Goal: Task Accomplishment & Management: Manage account settings

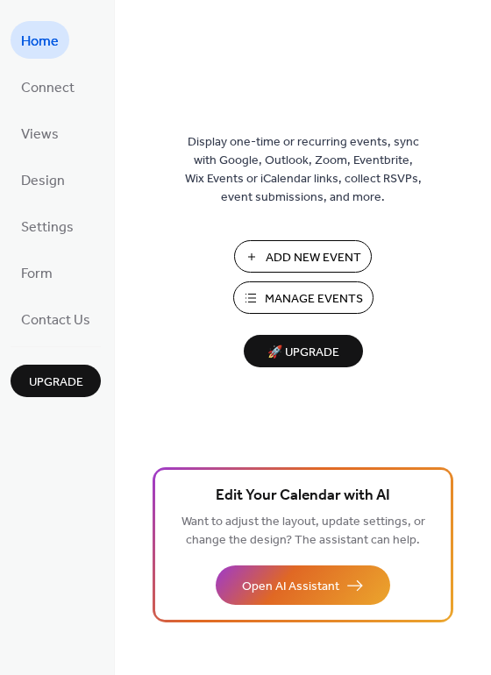
click at [289, 299] on span "Manage Events" at bounding box center [314, 299] width 98 height 18
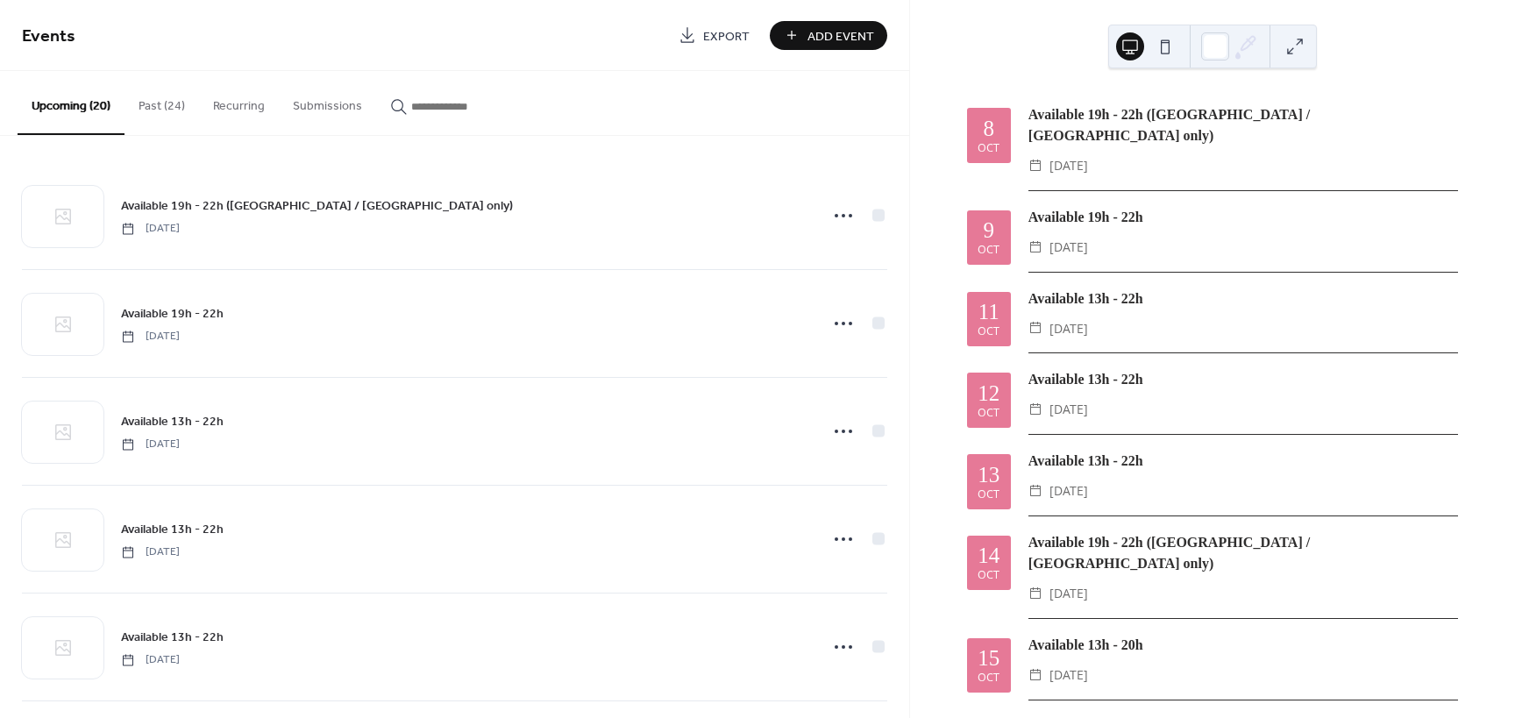
click at [156, 111] on button "Past (24)" at bounding box center [162, 102] width 75 height 62
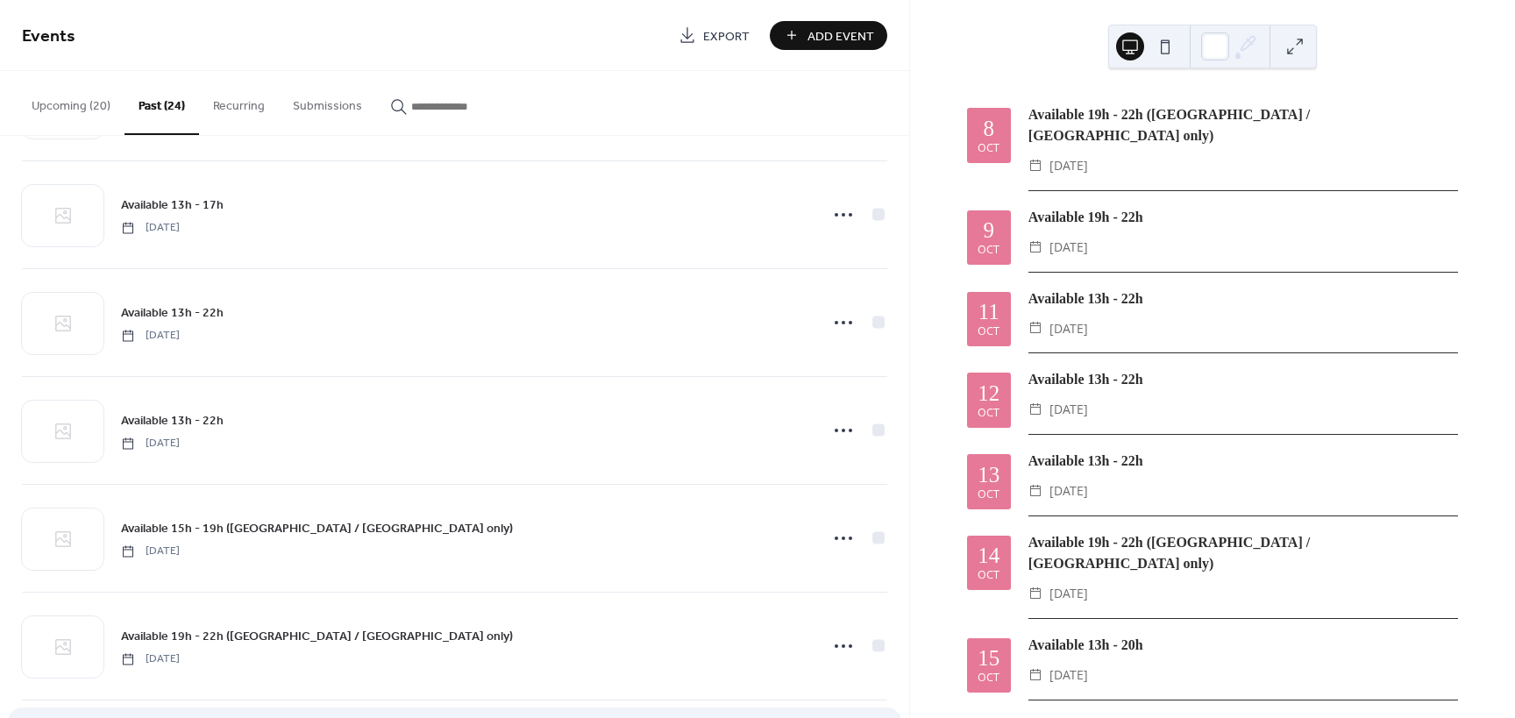
scroll to position [2058, 0]
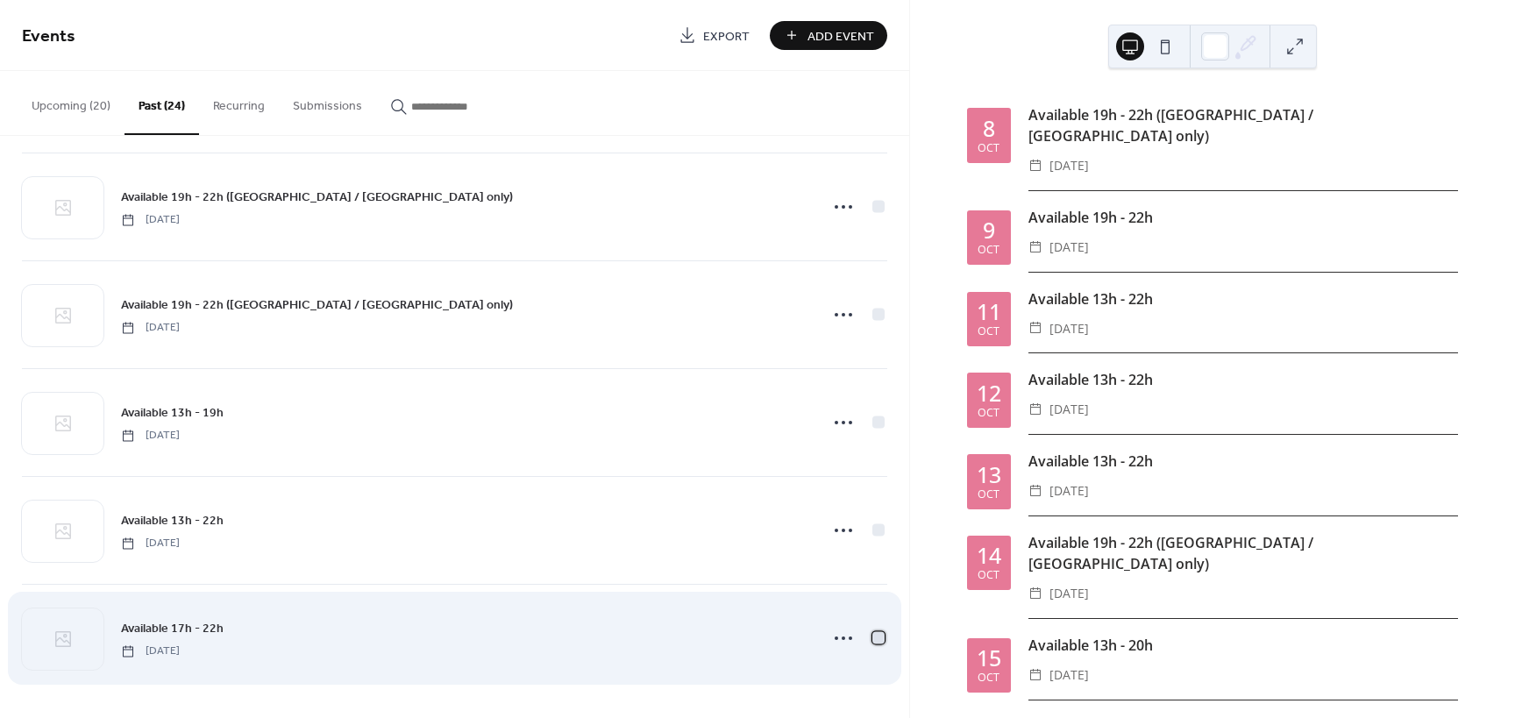
click at [872, 639] on div at bounding box center [878, 637] width 12 height 12
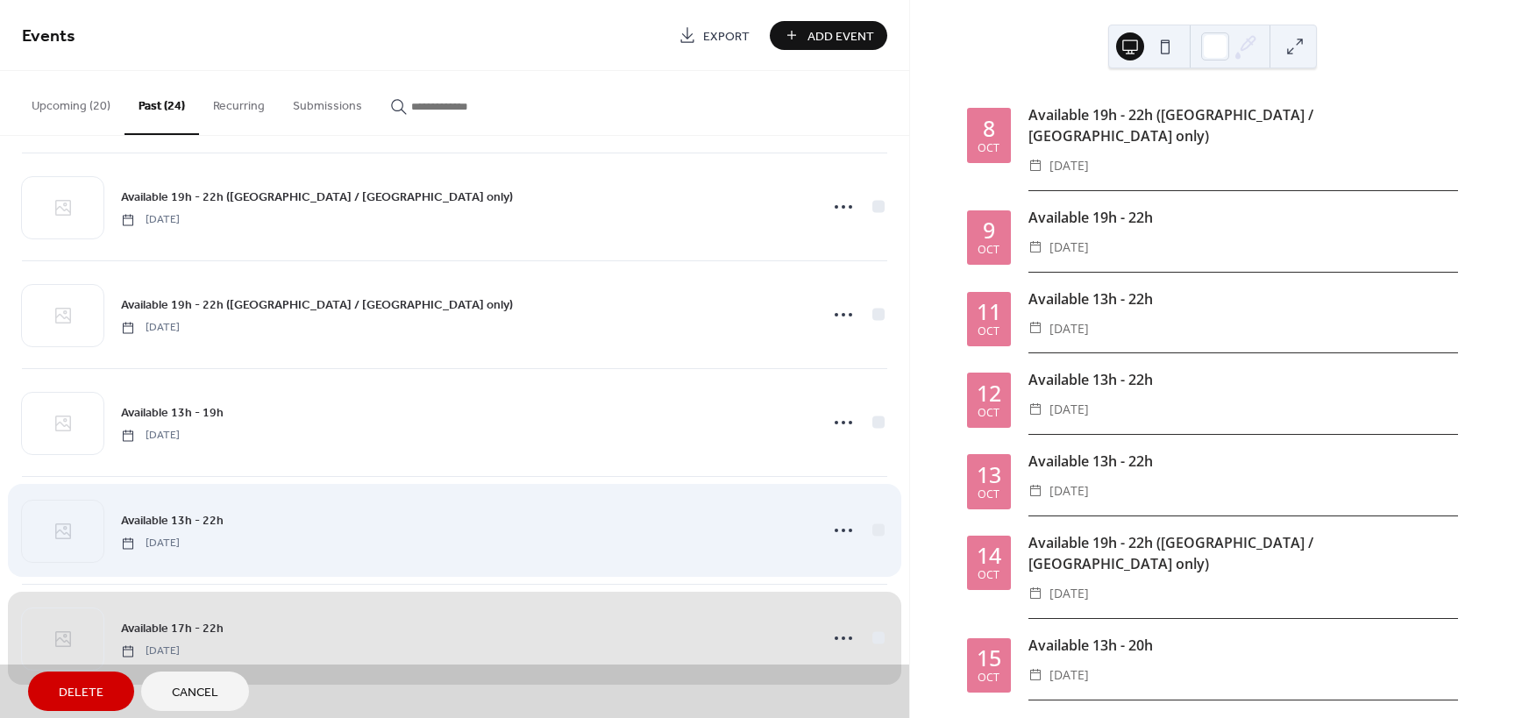
click at [874, 531] on div "Available 13h - 22h [DATE]" at bounding box center [454, 530] width 865 height 108
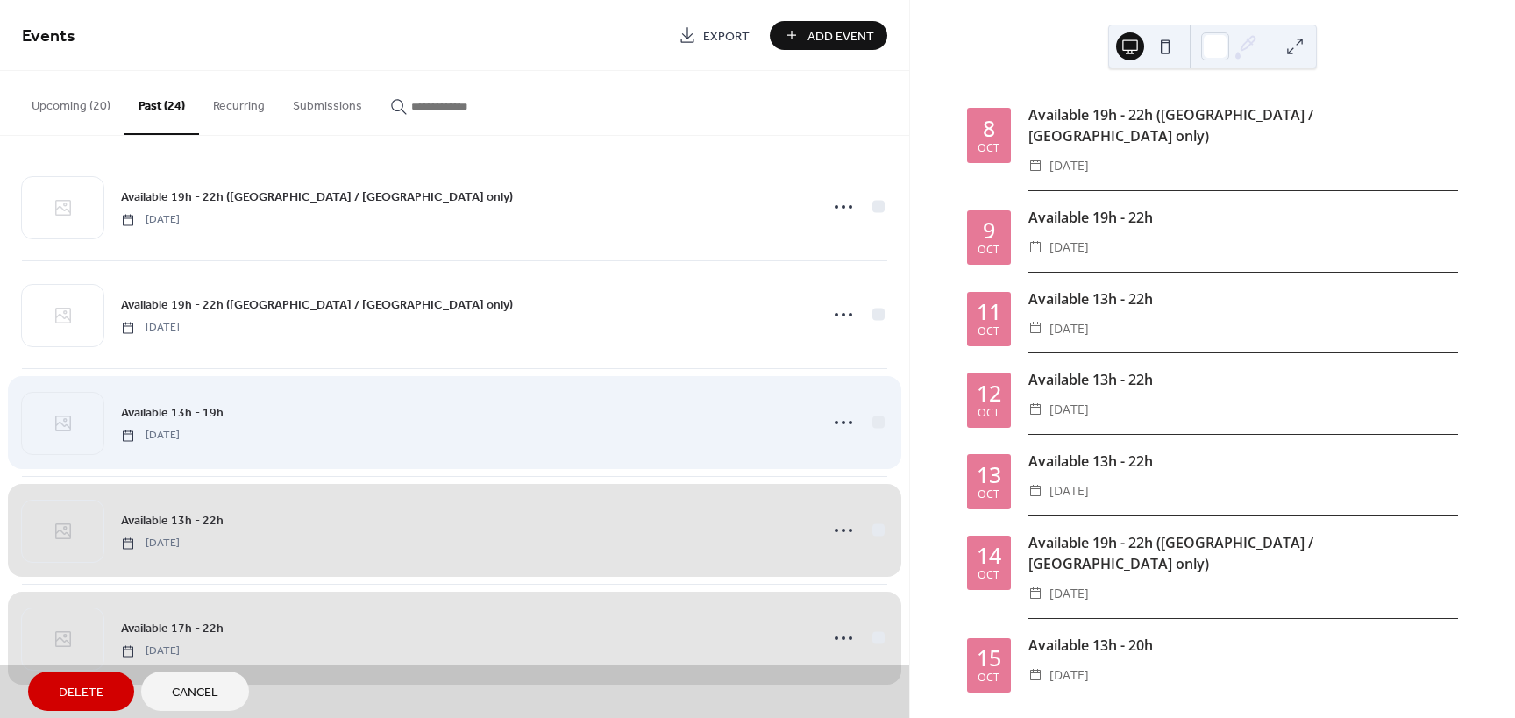
click at [873, 418] on div "Available 13h - 19h [DATE]" at bounding box center [454, 422] width 865 height 108
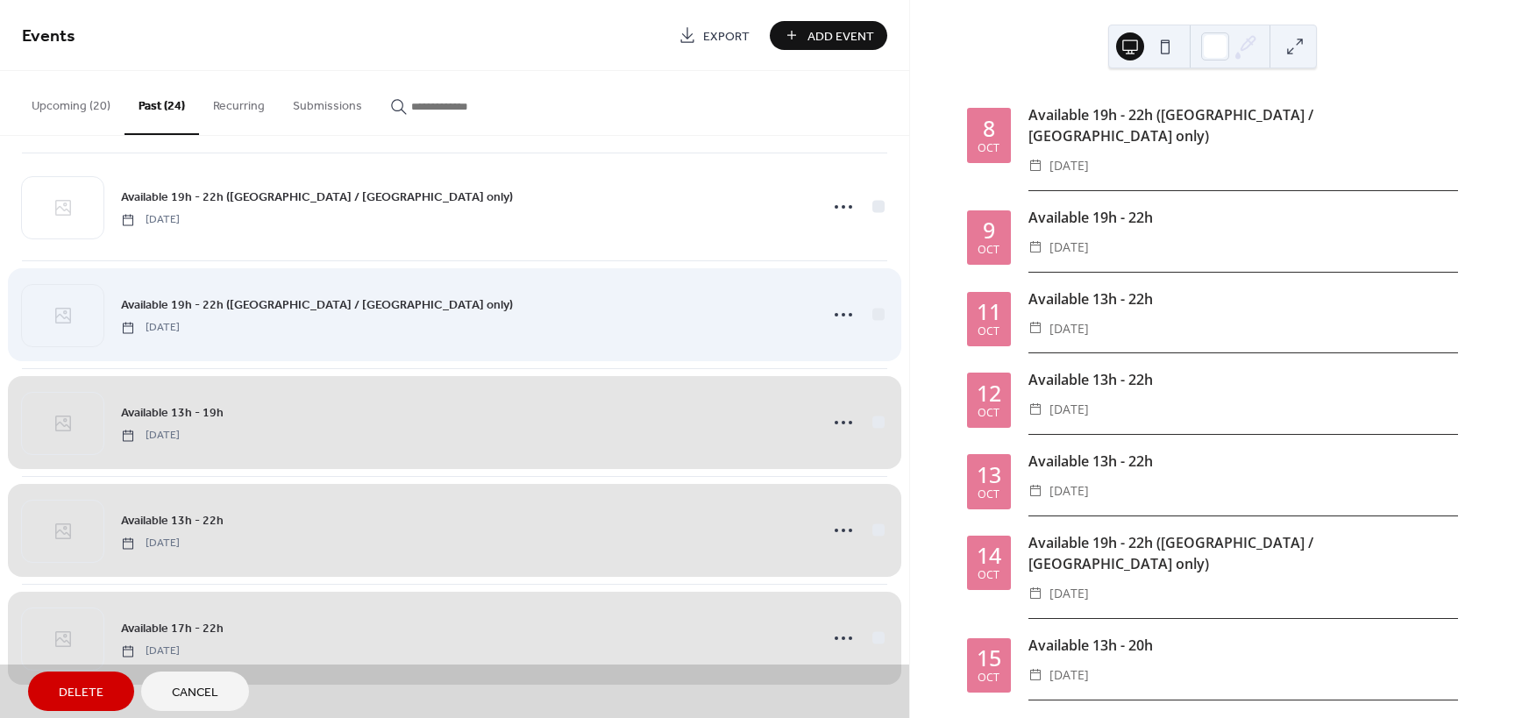
click at [872, 313] on div "Available 19h - 22h ([GEOGRAPHIC_DATA] / [GEOGRAPHIC_DATA] only) [DATE]" at bounding box center [454, 314] width 865 height 108
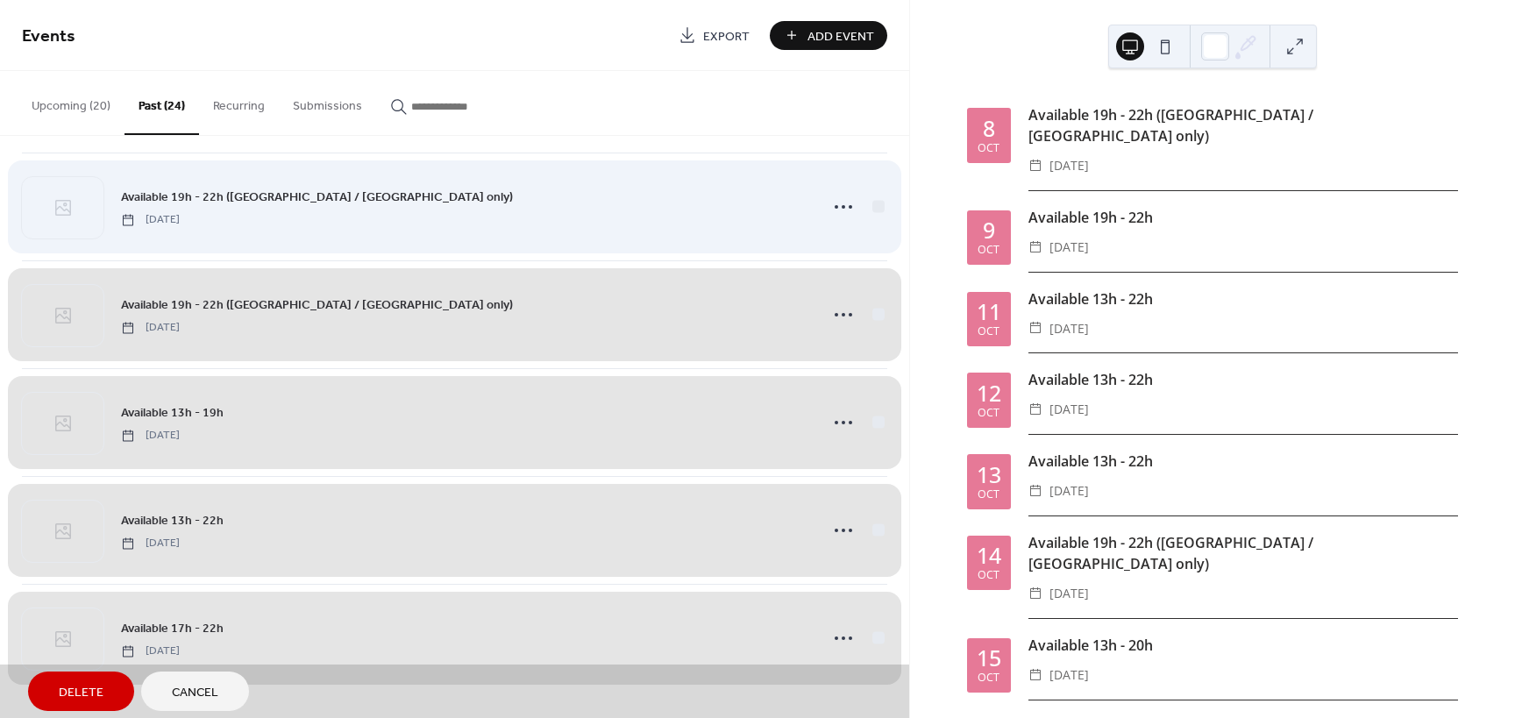
click at [877, 202] on div "Available 19h - 22h ([GEOGRAPHIC_DATA] / [GEOGRAPHIC_DATA] only) [DATE]" at bounding box center [454, 207] width 865 height 108
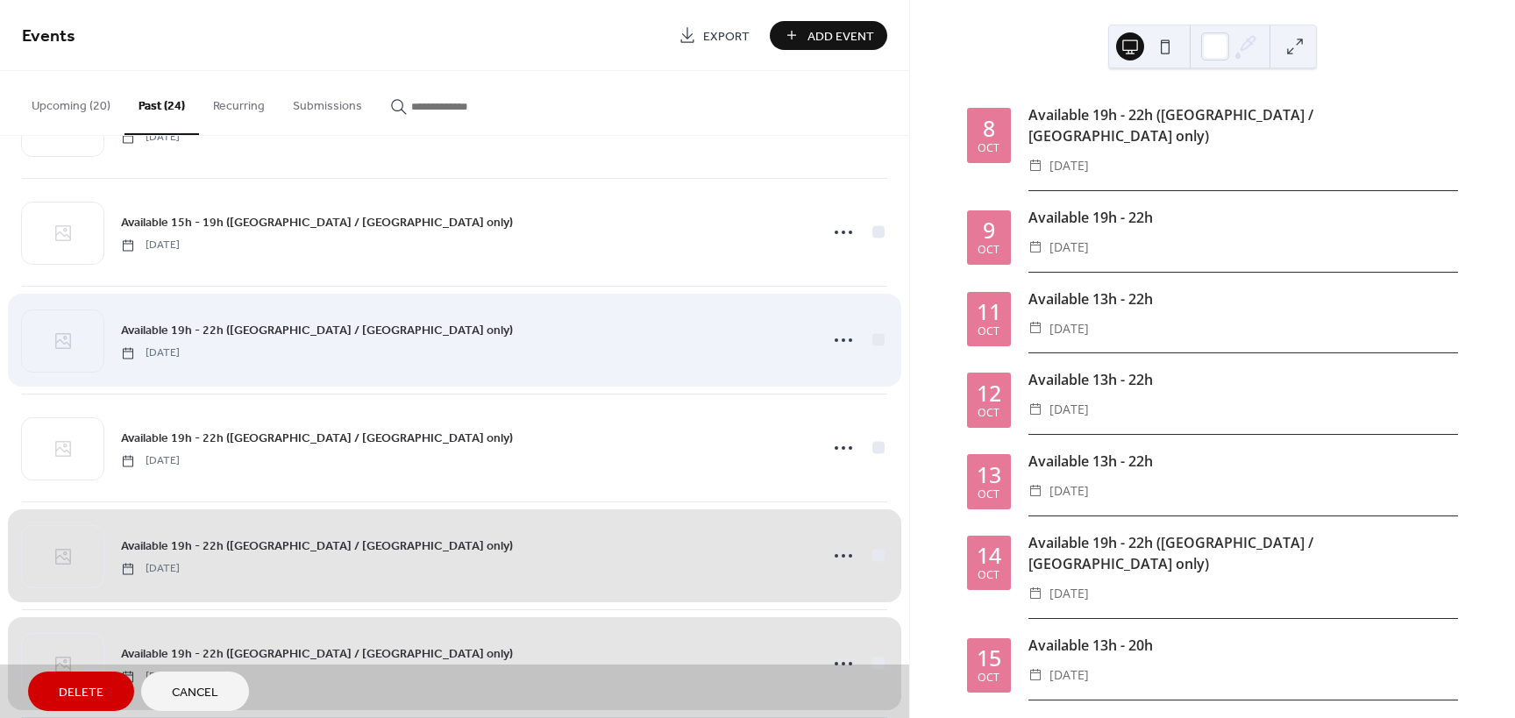
scroll to position [1707, 0]
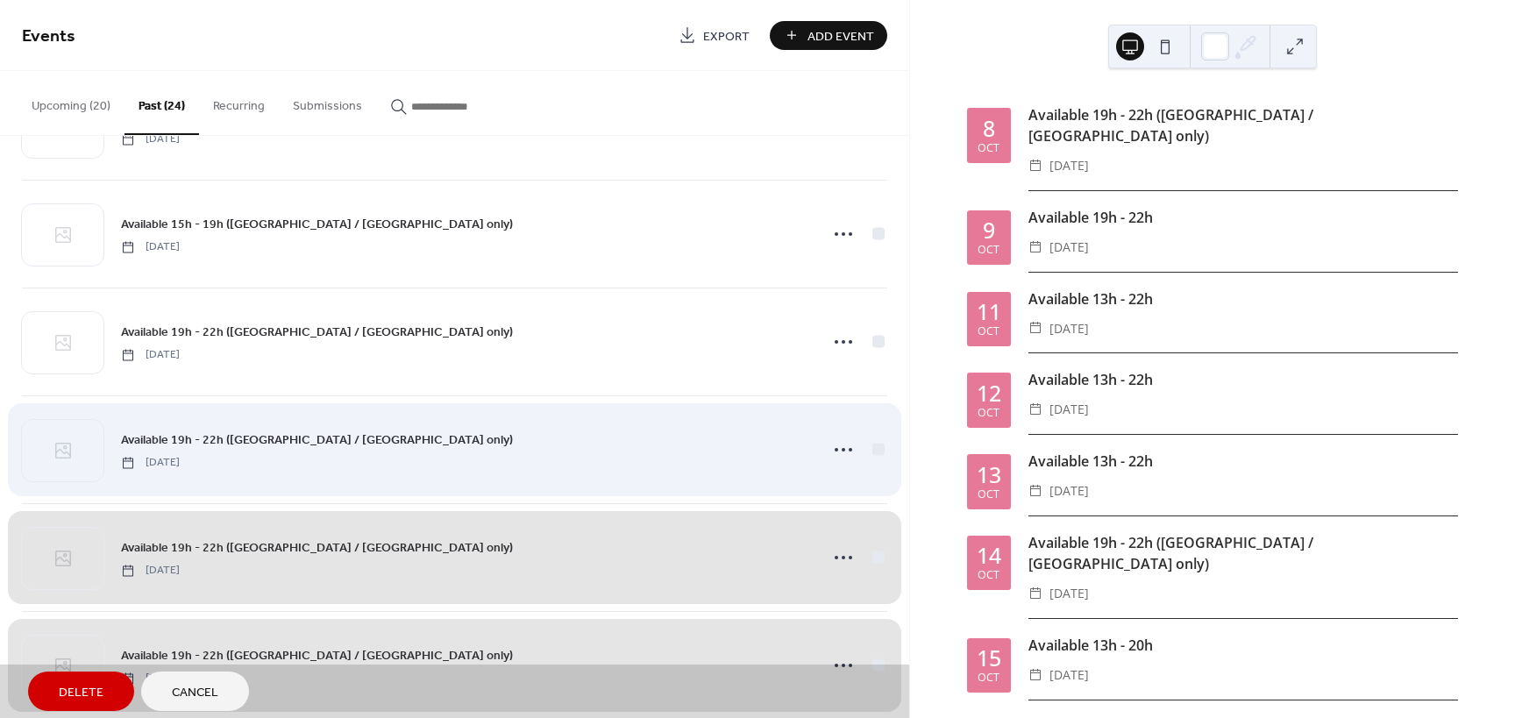
click at [871, 452] on div "Available 19h - 22h ([GEOGRAPHIC_DATA] / [GEOGRAPHIC_DATA] only) [DATE]" at bounding box center [454, 449] width 865 height 108
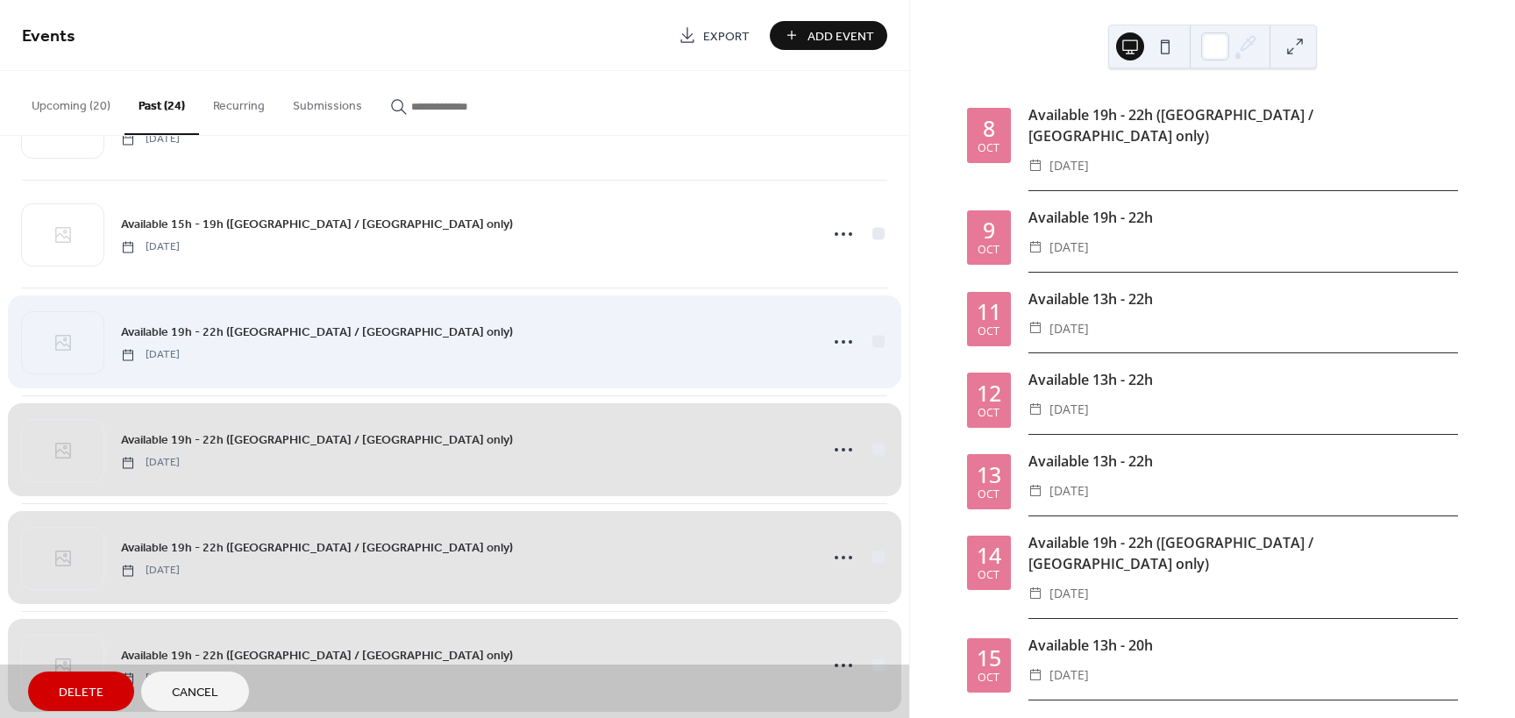
drag, startPoint x: 872, startPoint y: 343, endPoint x: 876, endPoint y: 328, distance: 15.3
click at [872, 342] on div "Available 19h - 22h ([GEOGRAPHIC_DATA] / [GEOGRAPHIC_DATA] only) [DATE]" at bounding box center [454, 342] width 865 height 108
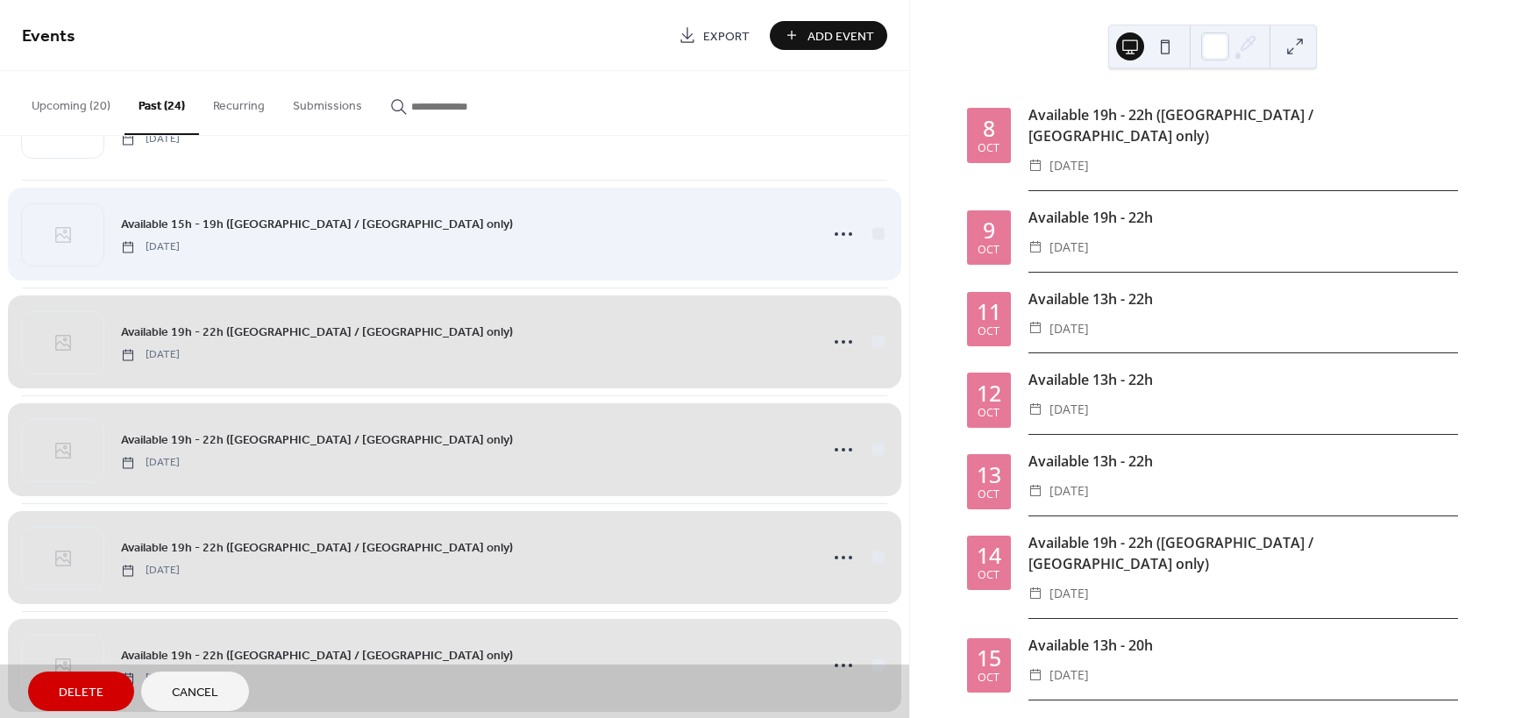
click at [874, 231] on div "Available 15h - 19h ([GEOGRAPHIC_DATA] / [GEOGRAPHIC_DATA] only) [DATE]" at bounding box center [454, 234] width 865 height 108
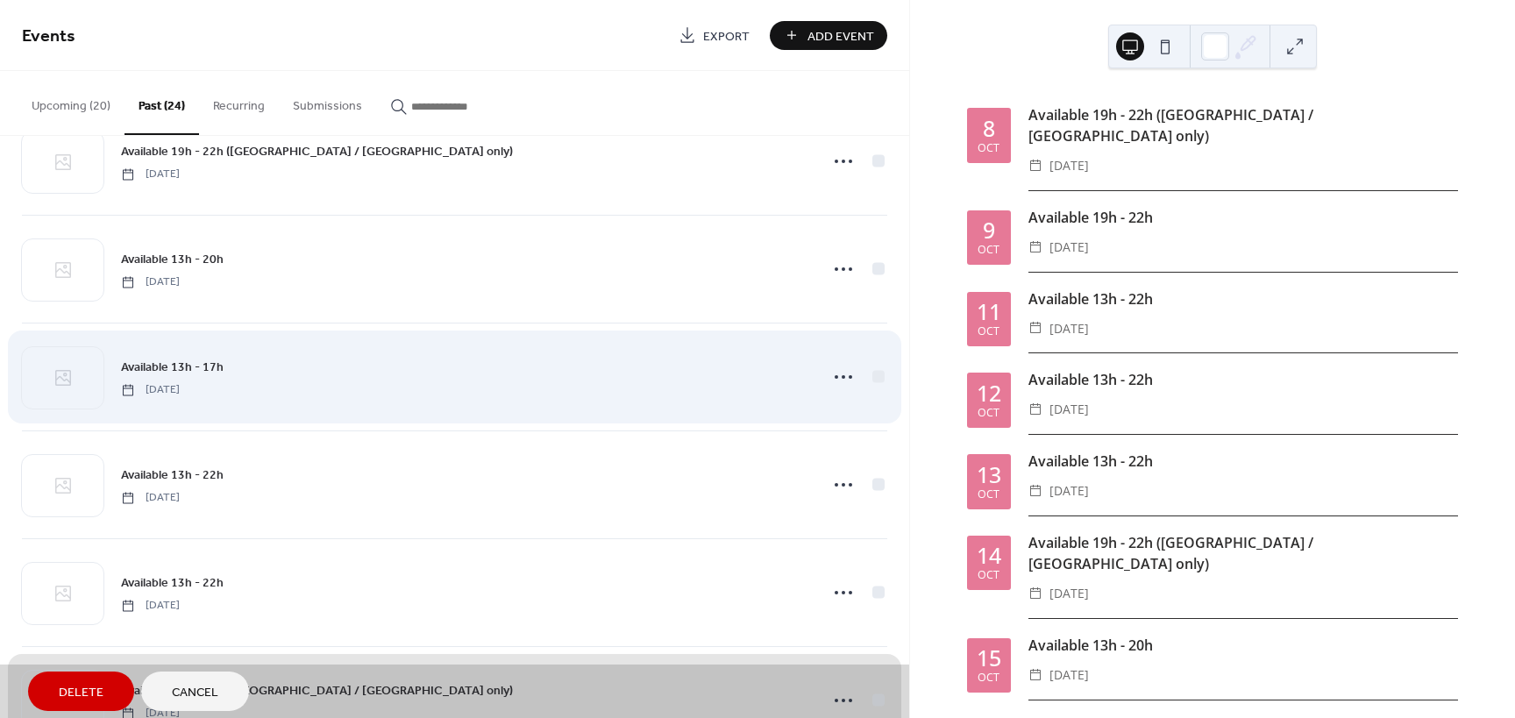
scroll to position [1240, 0]
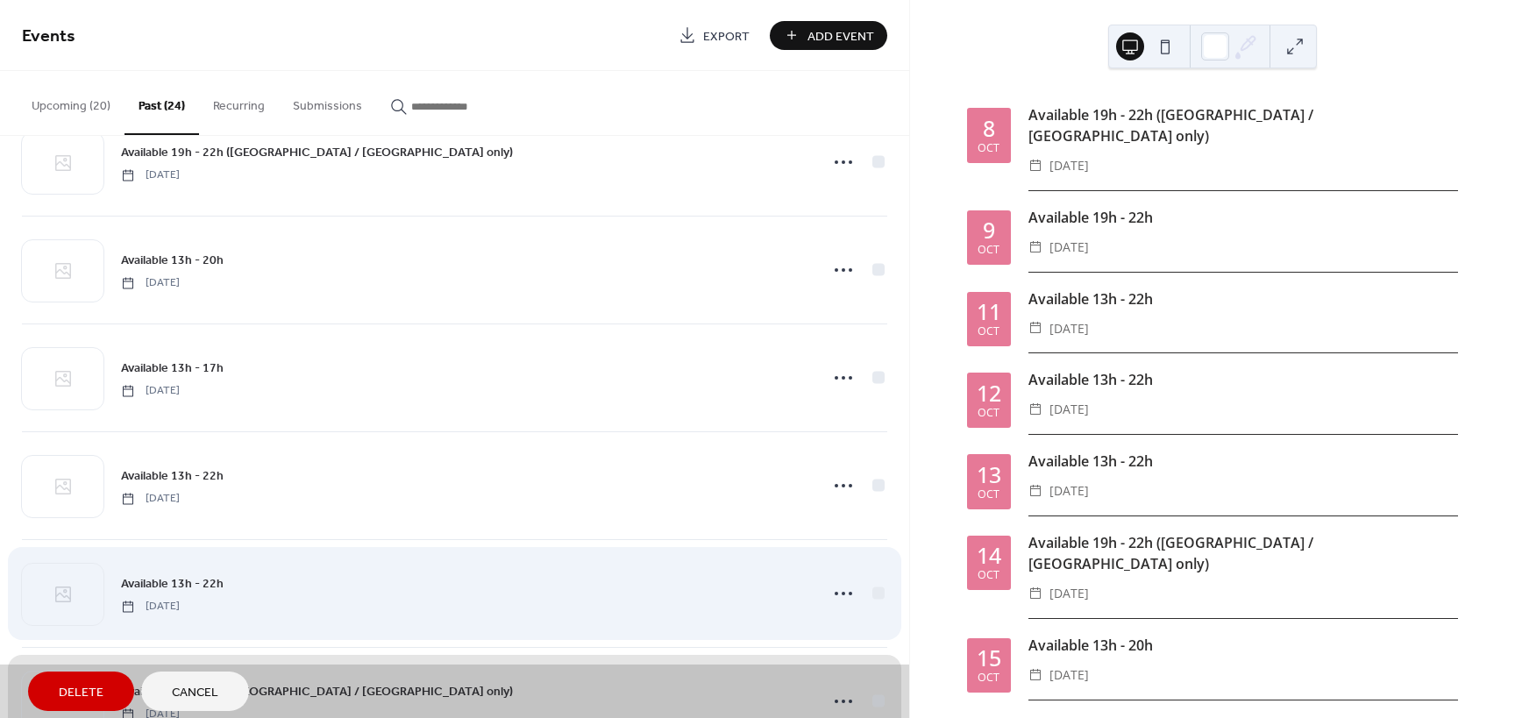
click at [870, 591] on div "Available 13h - 22h [DATE]" at bounding box center [454, 593] width 865 height 108
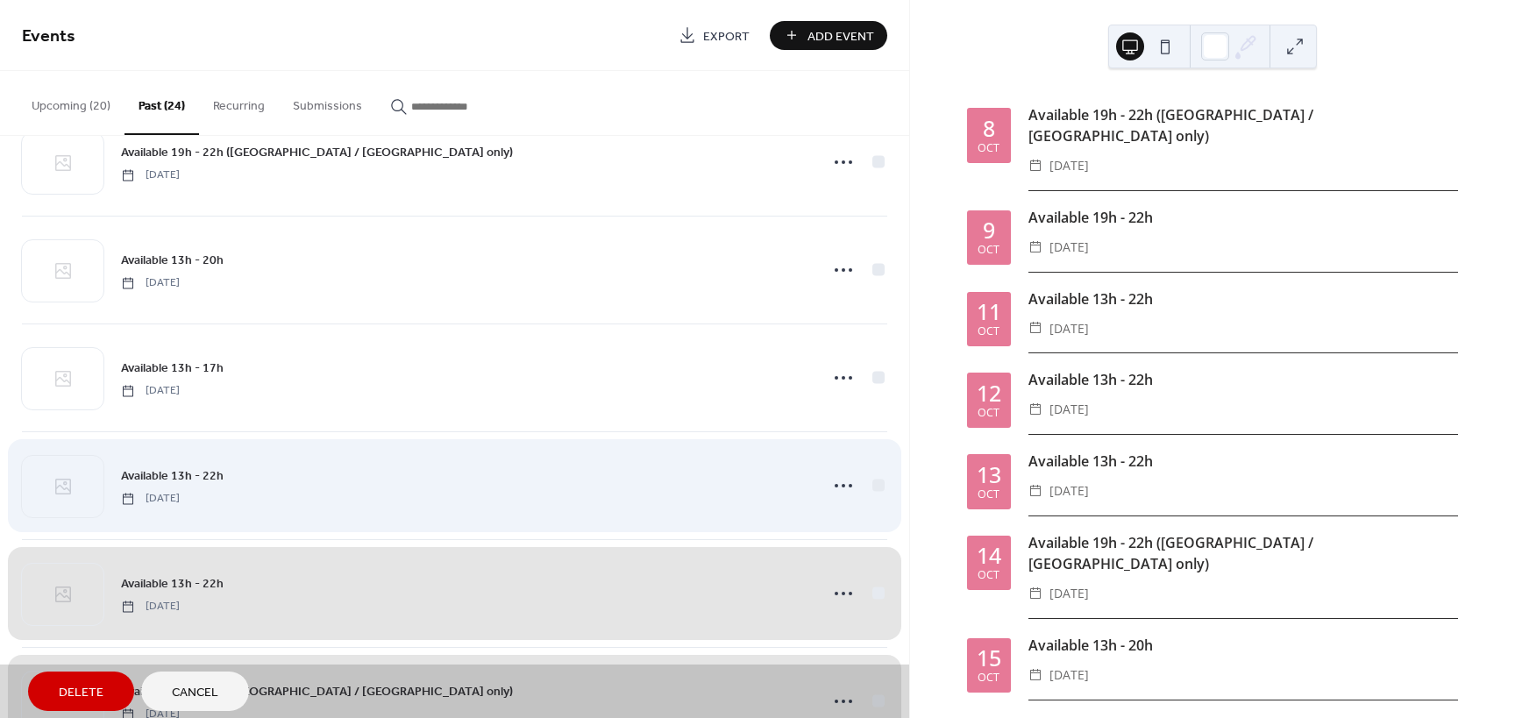
click at [875, 485] on div "Available 13h - 22h [DATE]" at bounding box center [454, 485] width 865 height 108
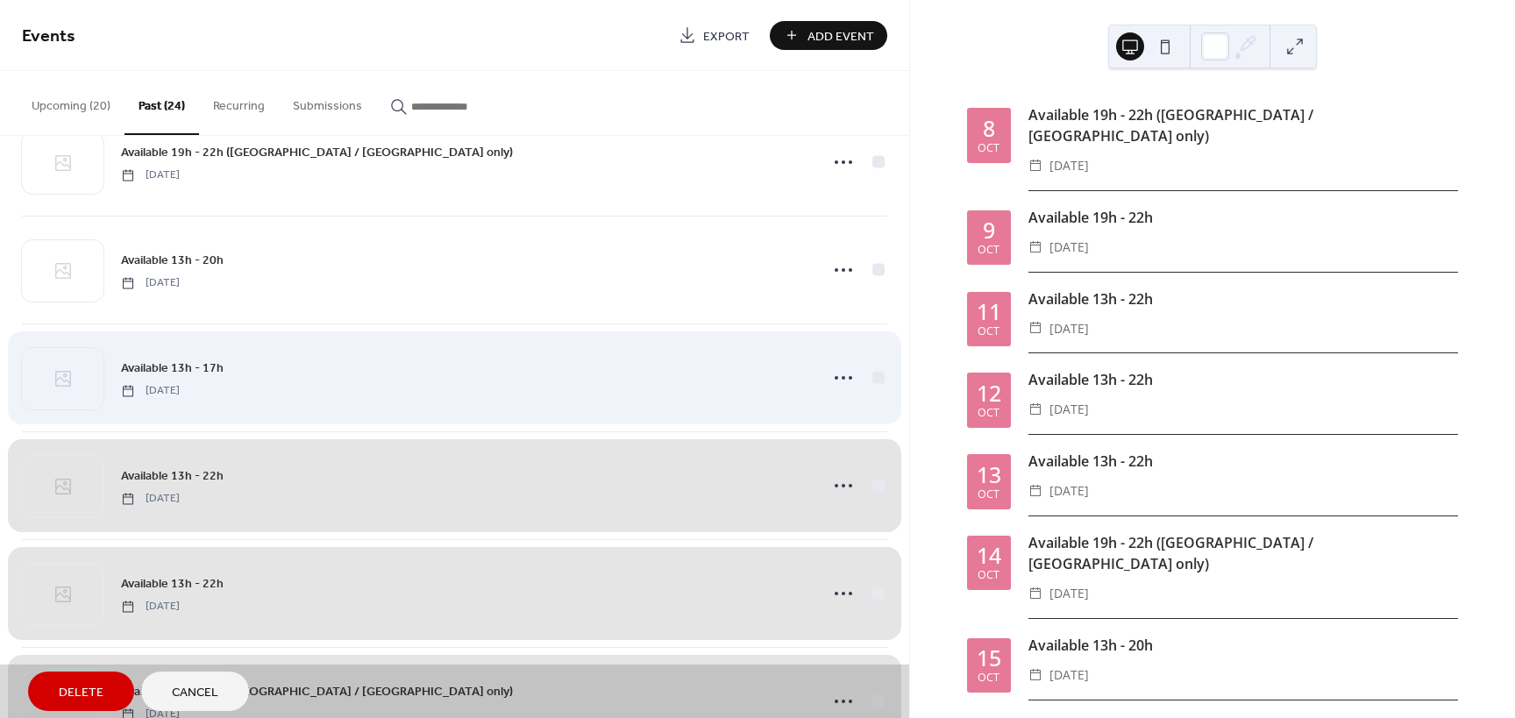
click at [872, 378] on div "Available 13h - 17h [DATE]" at bounding box center [454, 378] width 865 height 108
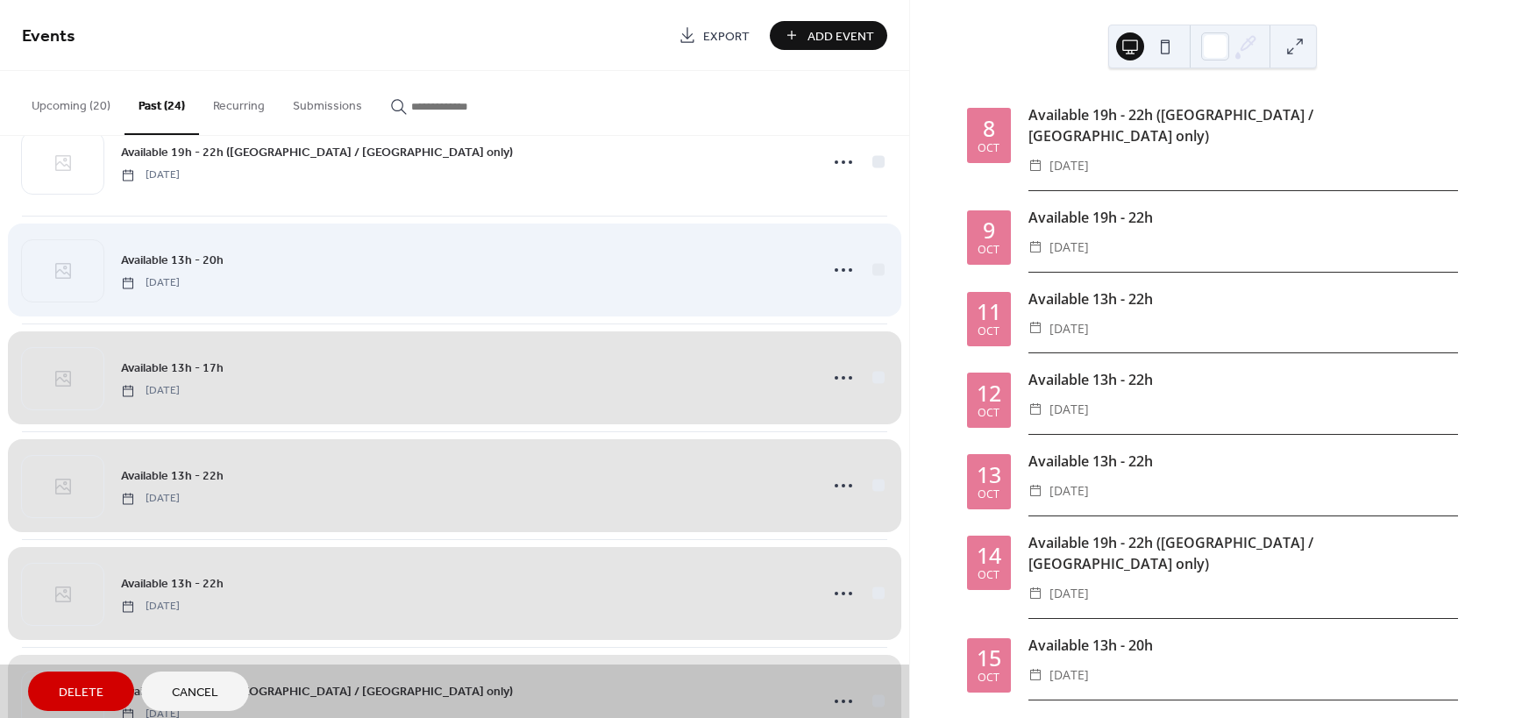
click at [872, 267] on div "Available 13h - 20h [DATE]" at bounding box center [454, 270] width 865 height 108
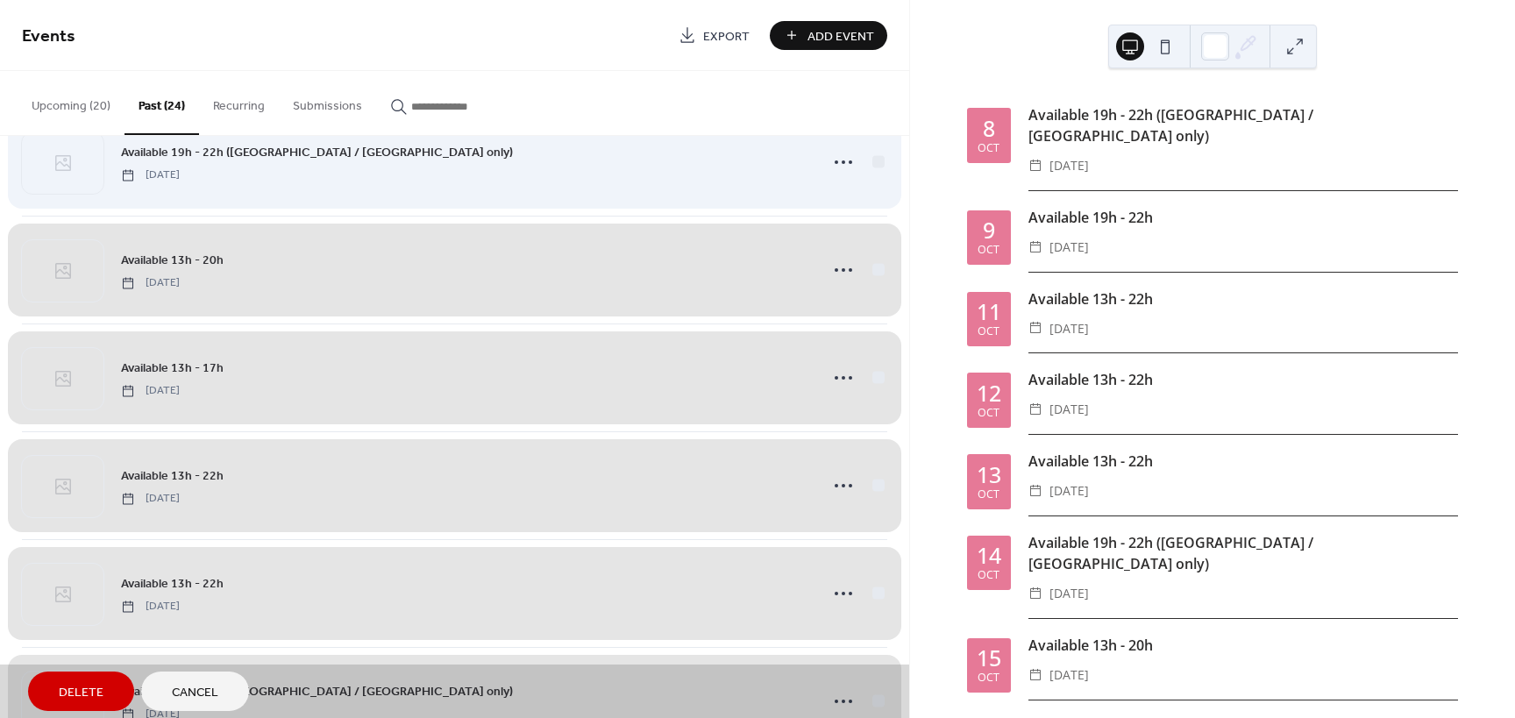
click at [873, 159] on div "Available 19h - 22h ([GEOGRAPHIC_DATA] / [GEOGRAPHIC_DATA] only) [DATE]" at bounding box center [454, 162] width 865 height 108
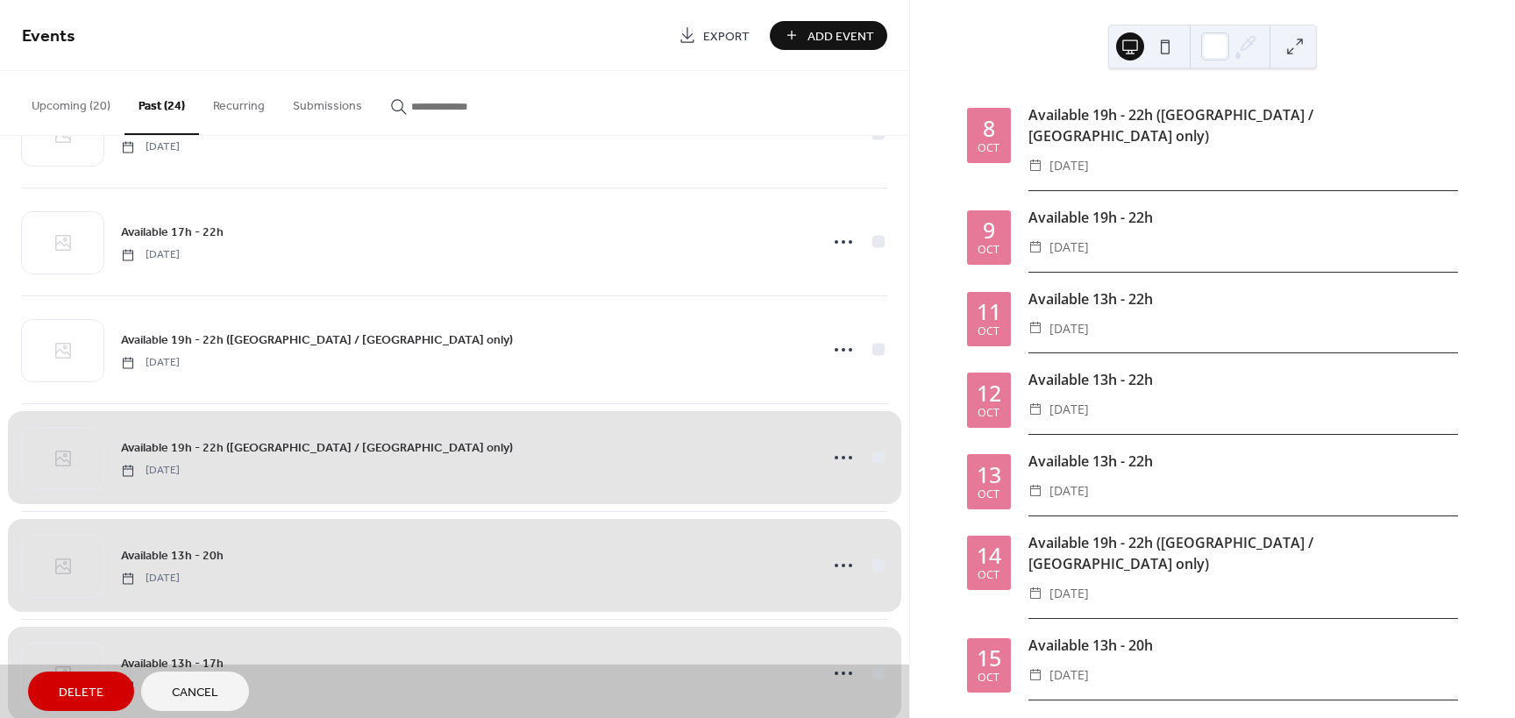
scroll to position [772, 0]
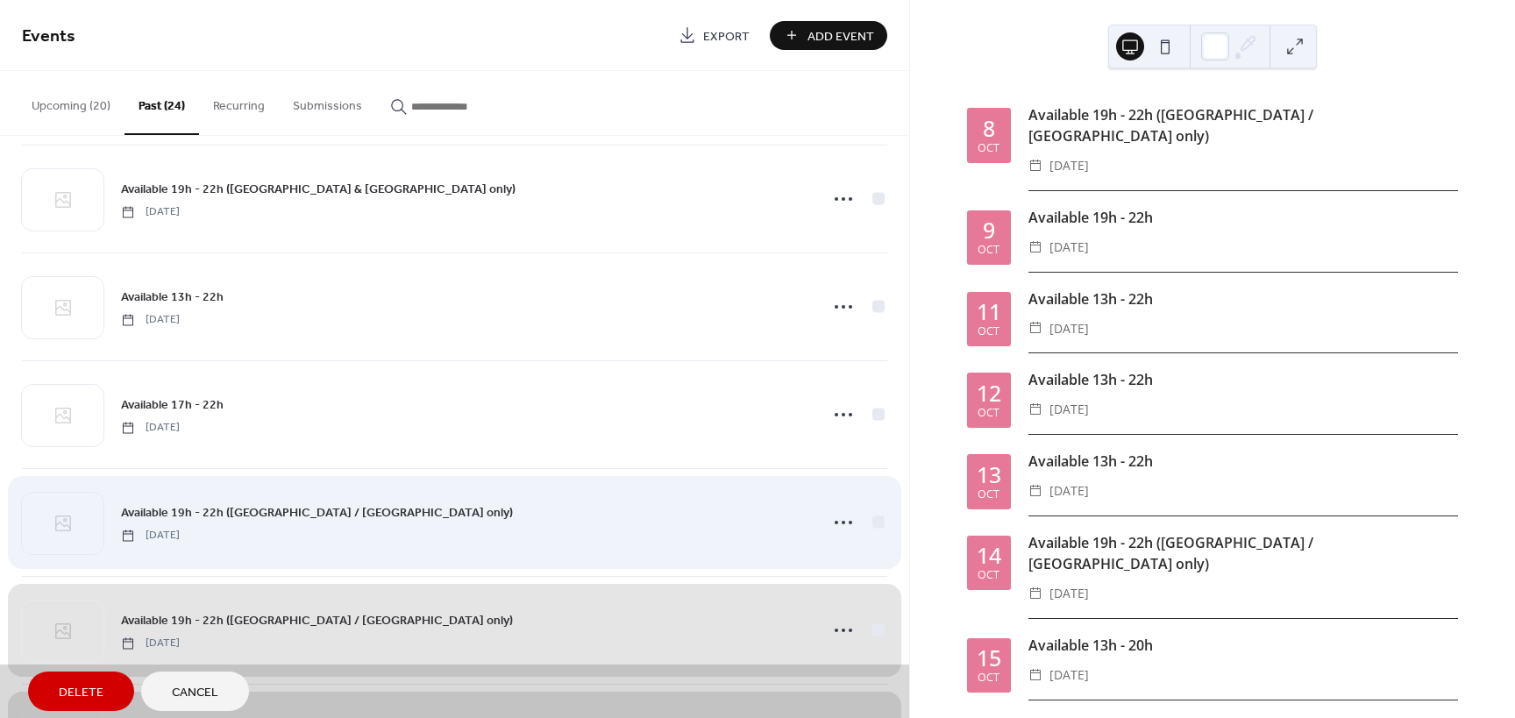
click at [874, 525] on div "Available 19h - 22h ([GEOGRAPHIC_DATA] / [GEOGRAPHIC_DATA] only) [DATE]" at bounding box center [454, 522] width 865 height 108
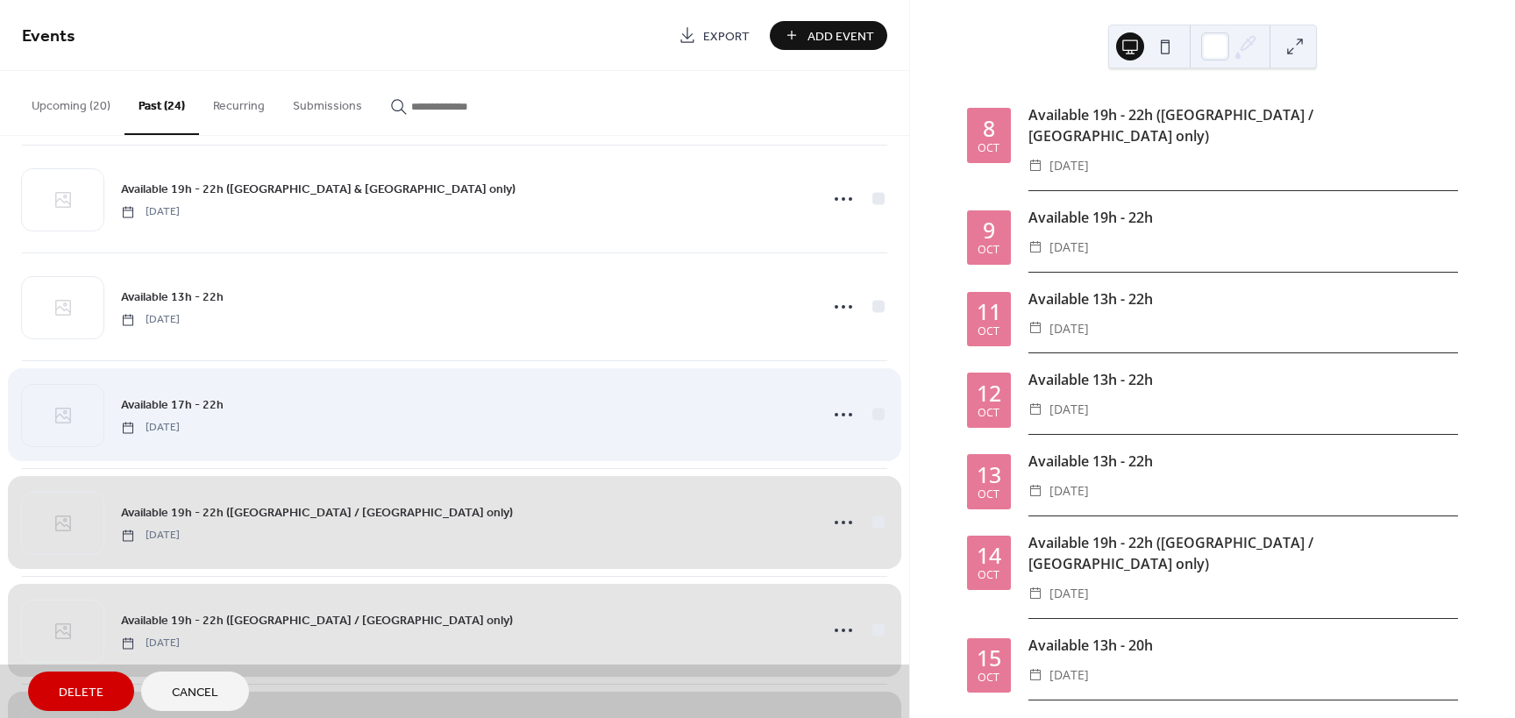
click at [875, 416] on div "Available 17h - 22h [DATE]" at bounding box center [454, 414] width 865 height 108
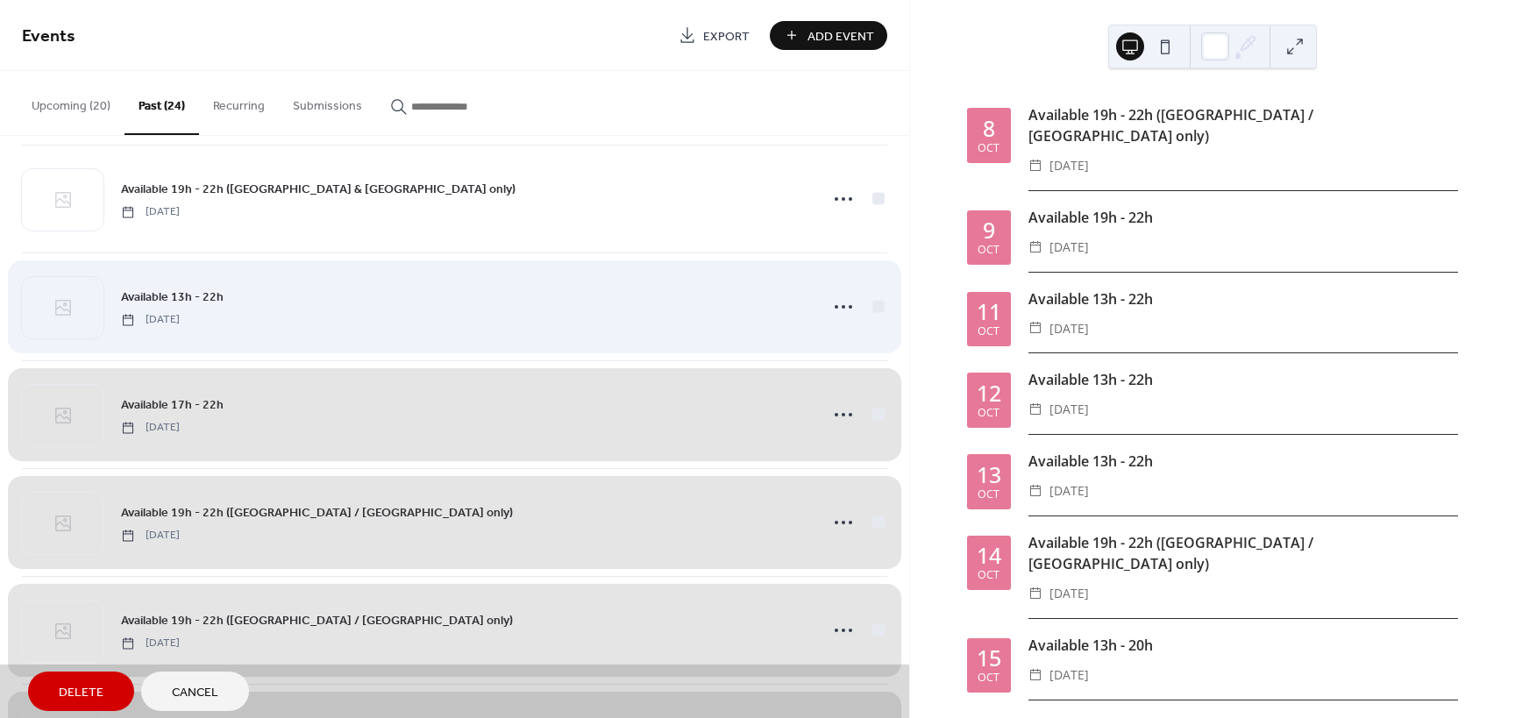
click at [872, 300] on div "Available 13h - 22h [DATE]" at bounding box center [454, 307] width 865 height 108
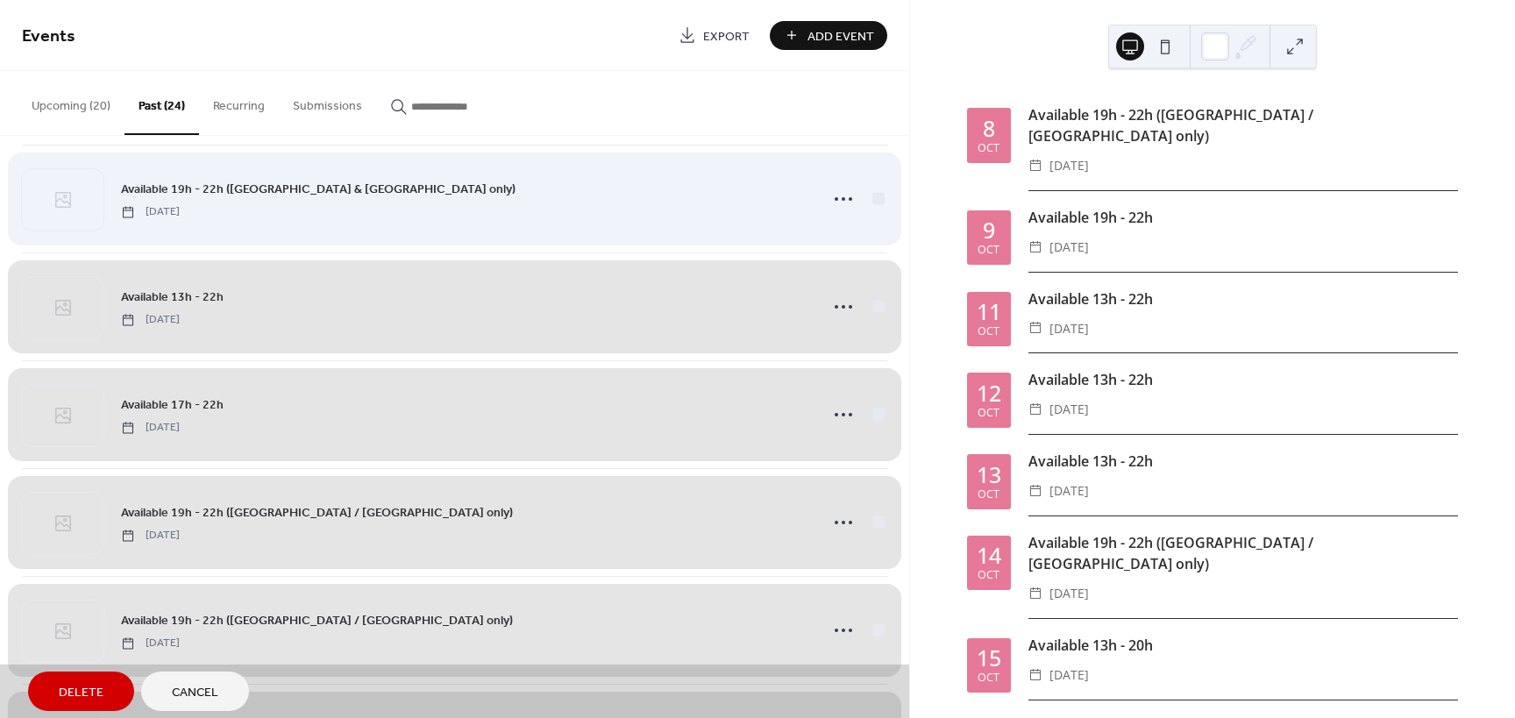
click at [872, 199] on div "Available 19h - 22h ([GEOGRAPHIC_DATA] only) [DATE]" at bounding box center [454, 199] width 865 height 108
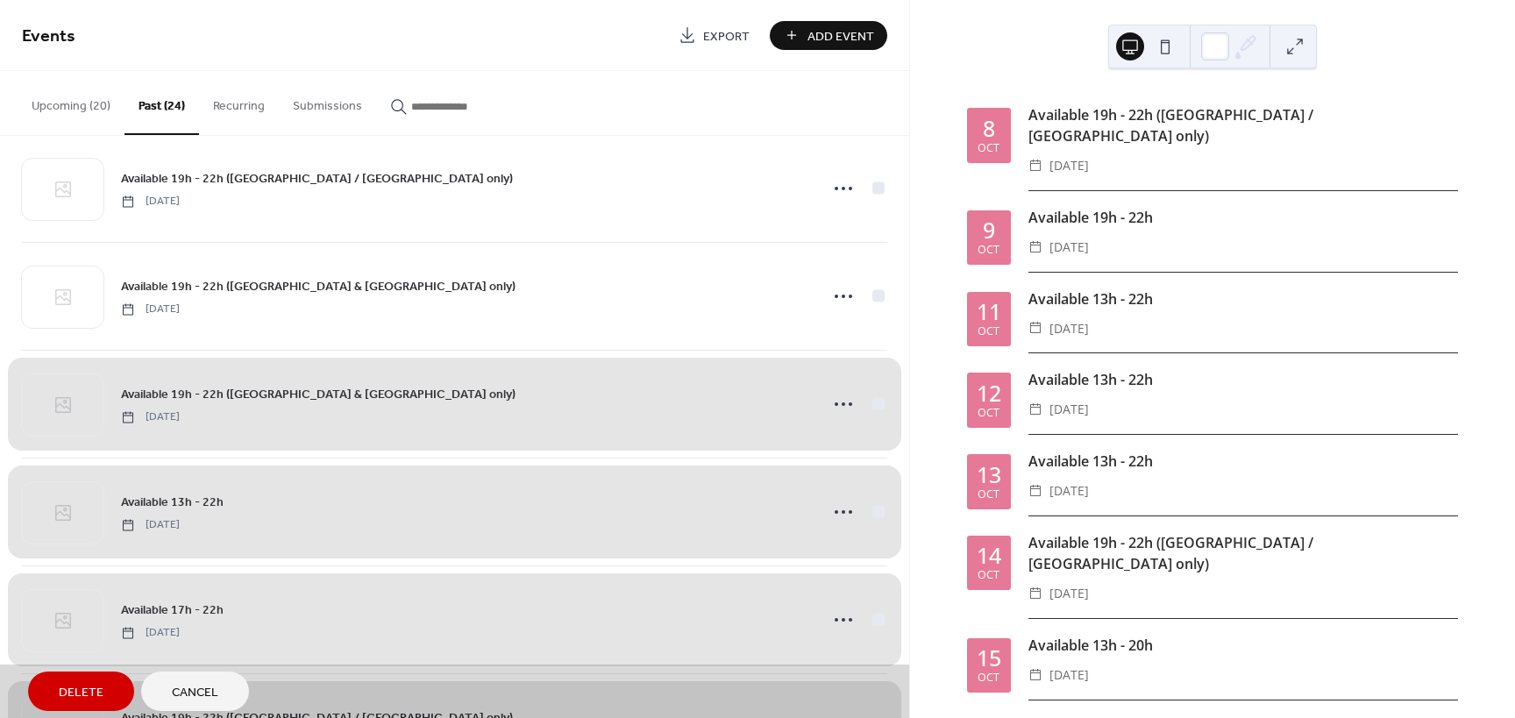
scroll to position [538, 0]
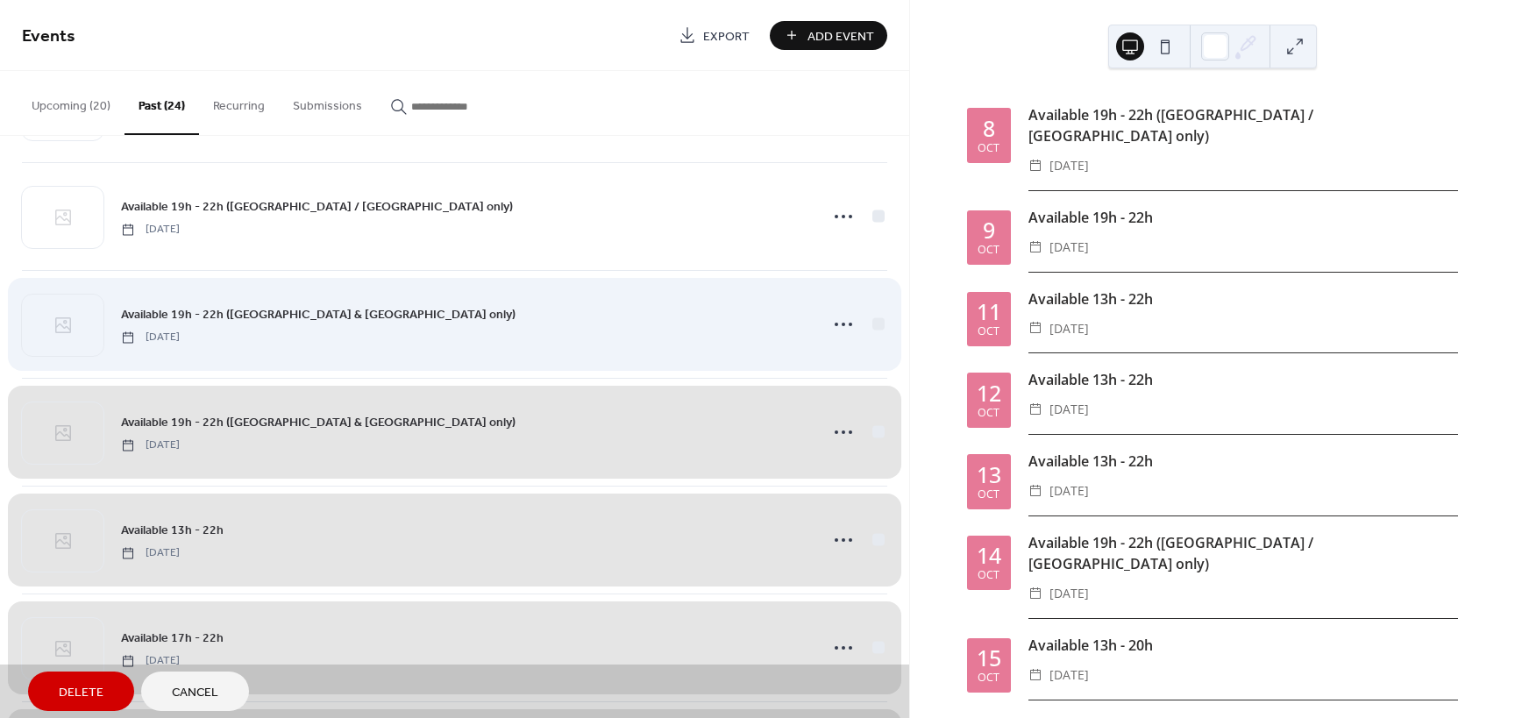
click at [869, 323] on div "Available 19h - 22h ([GEOGRAPHIC_DATA] only) [DATE]" at bounding box center [454, 324] width 865 height 108
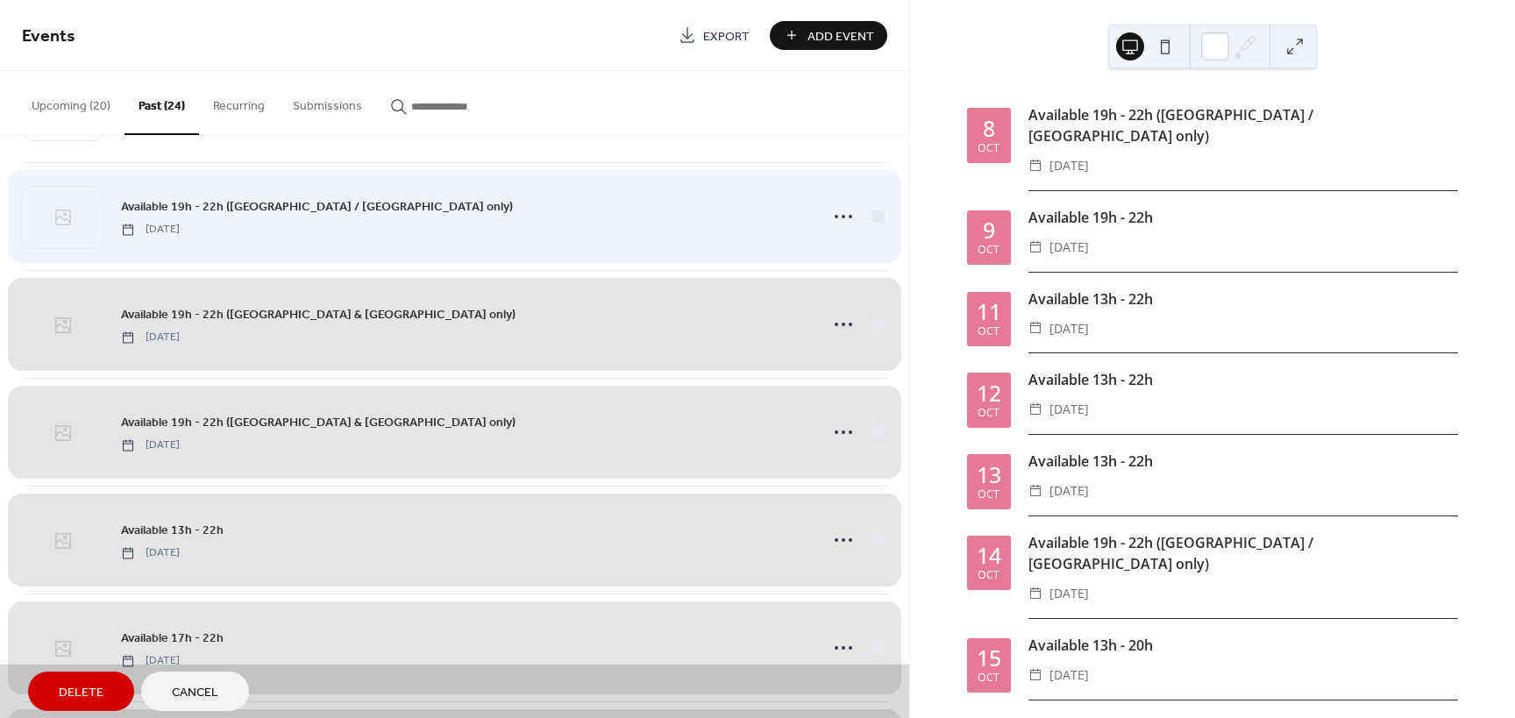
click at [869, 212] on div "Available 19h - 22h ([GEOGRAPHIC_DATA] / [GEOGRAPHIC_DATA] only) [DATE]" at bounding box center [454, 216] width 865 height 108
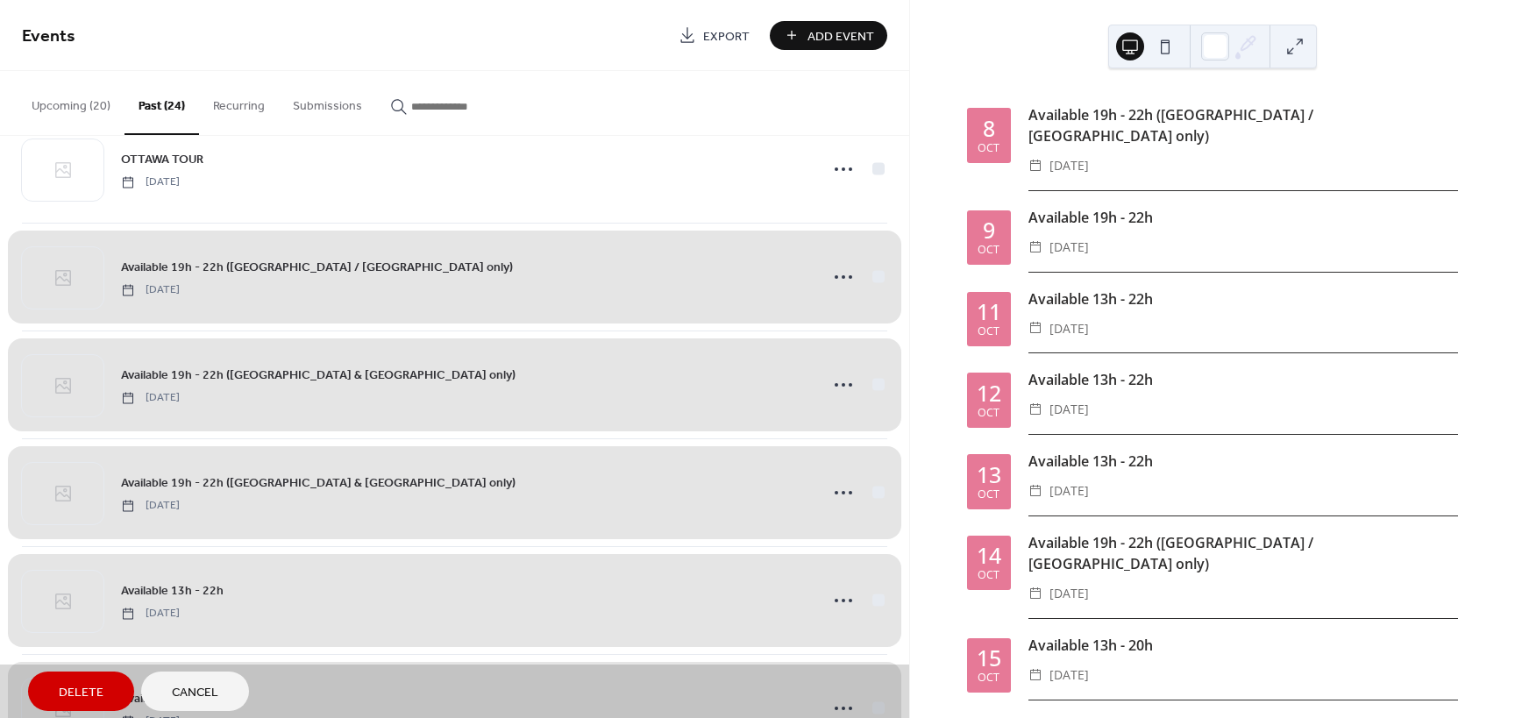
scroll to position [304, 0]
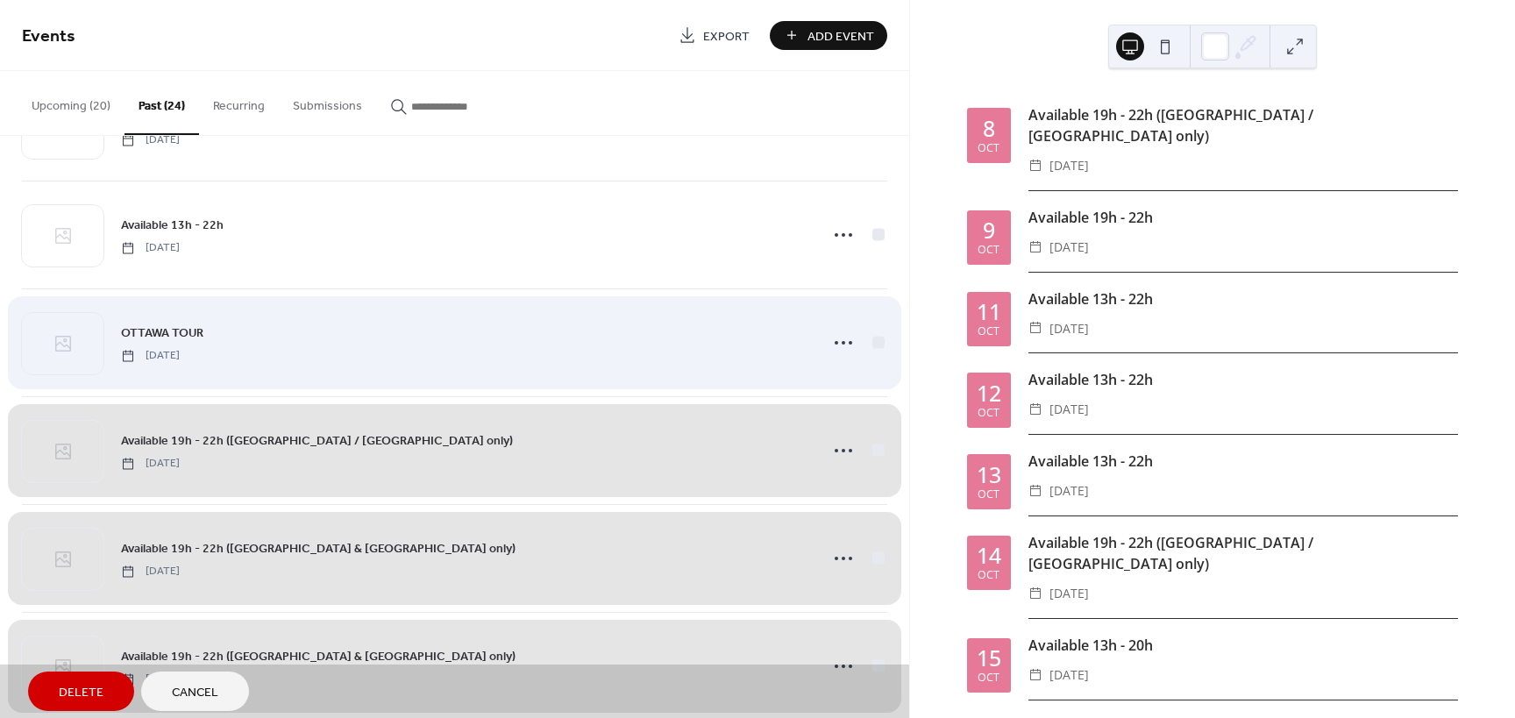
click at [874, 340] on div "OTTAWA TOUR [DATE]" at bounding box center [454, 342] width 865 height 108
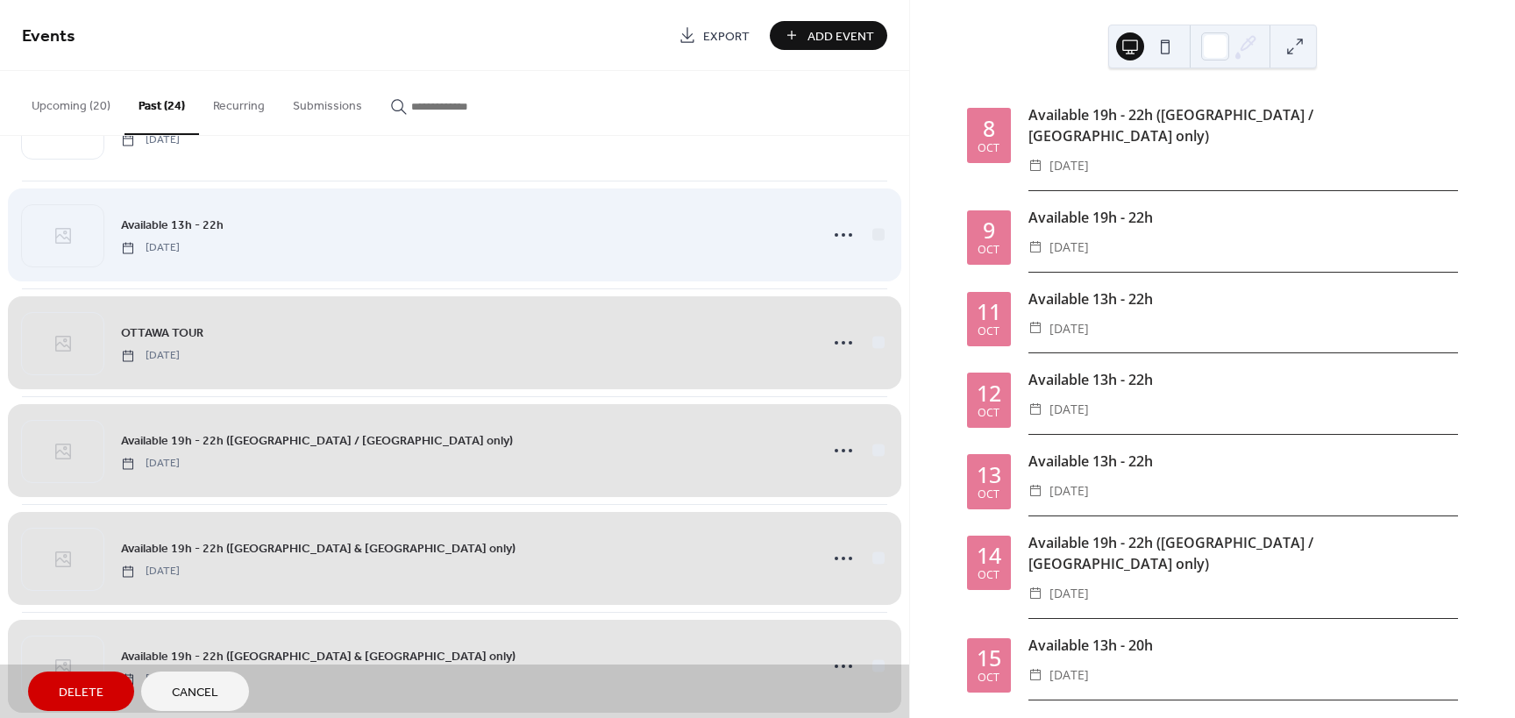
click at [871, 230] on div "Available 13h - 22h [DATE]" at bounding box center [454, 235] width 865 height 108
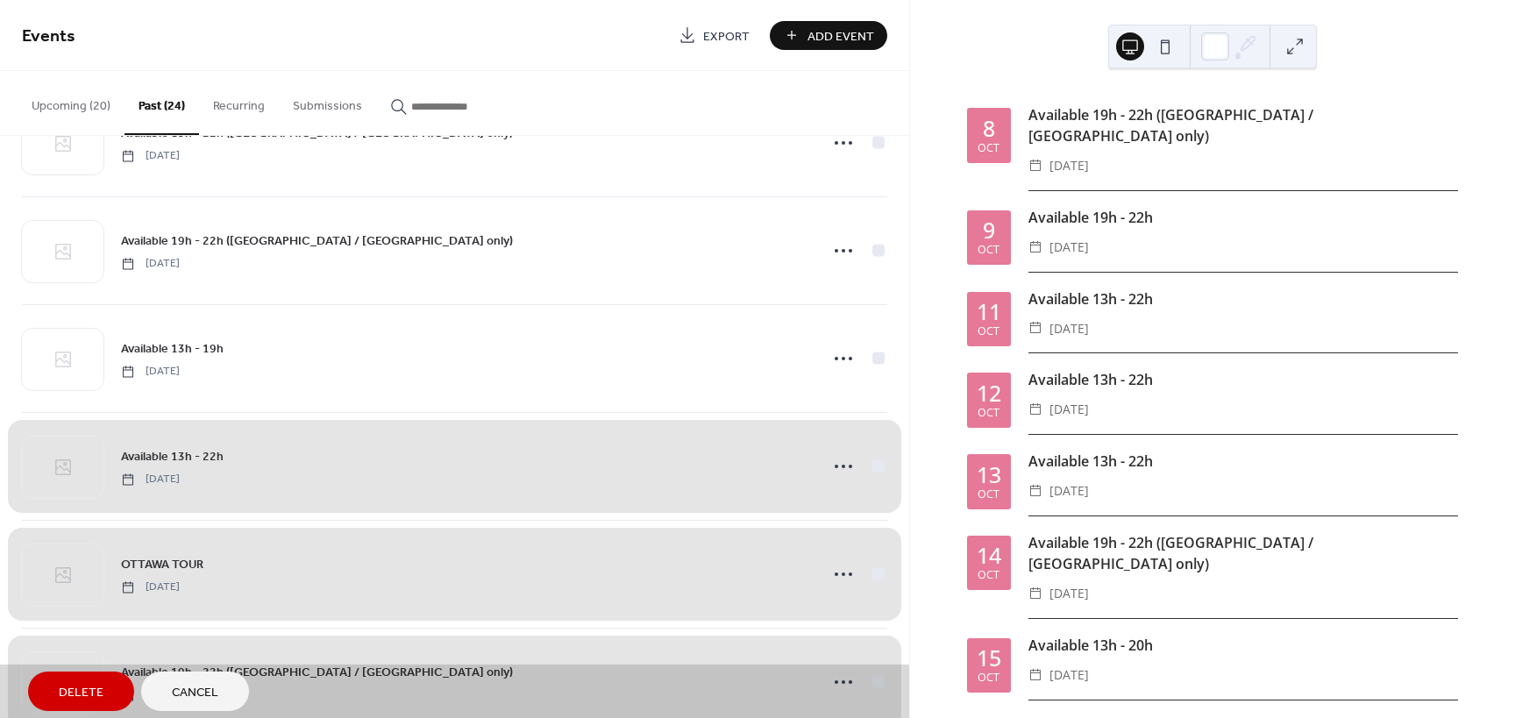
scroll to position [70, 0]
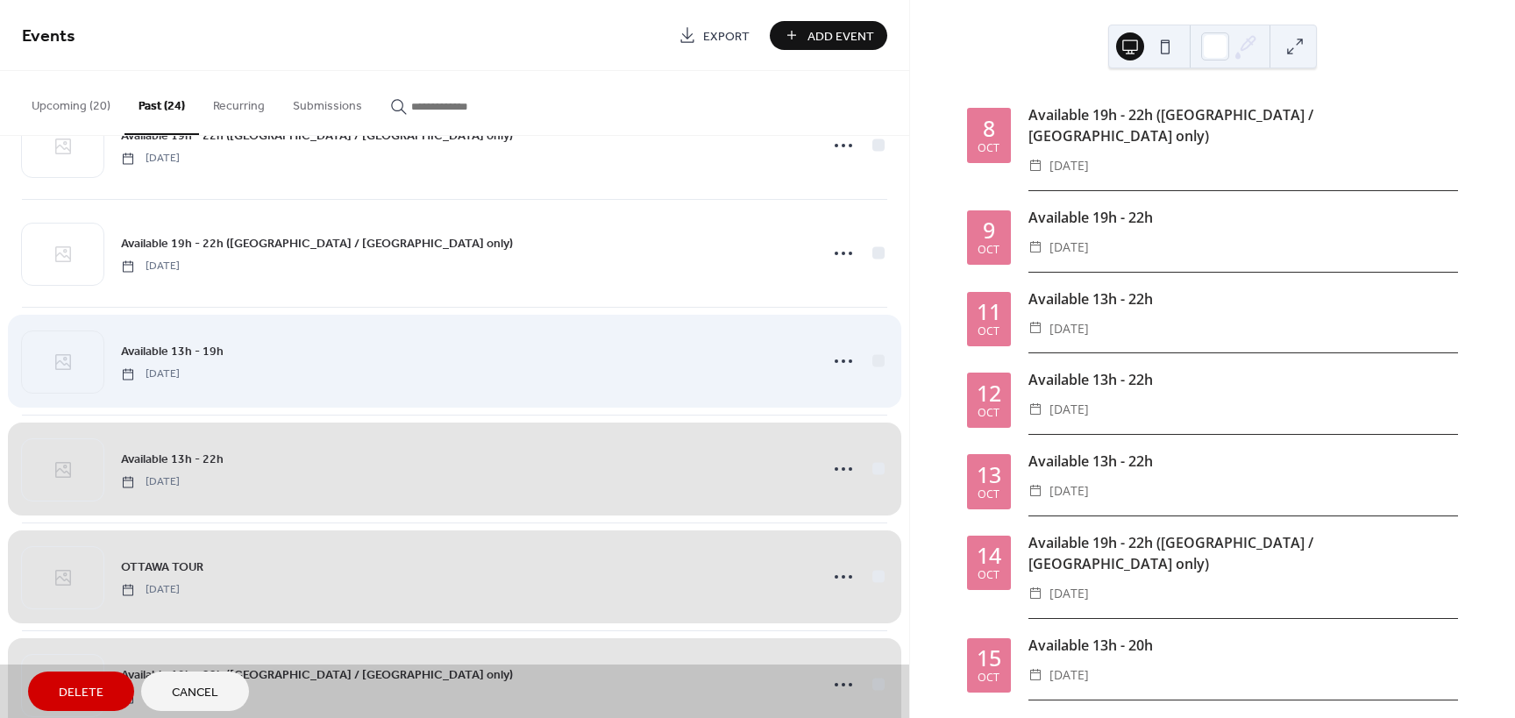
click at [874, 357] on div "Available 13h - 19h [DATE]" at bounding box center [454, 361] width 865 height 108
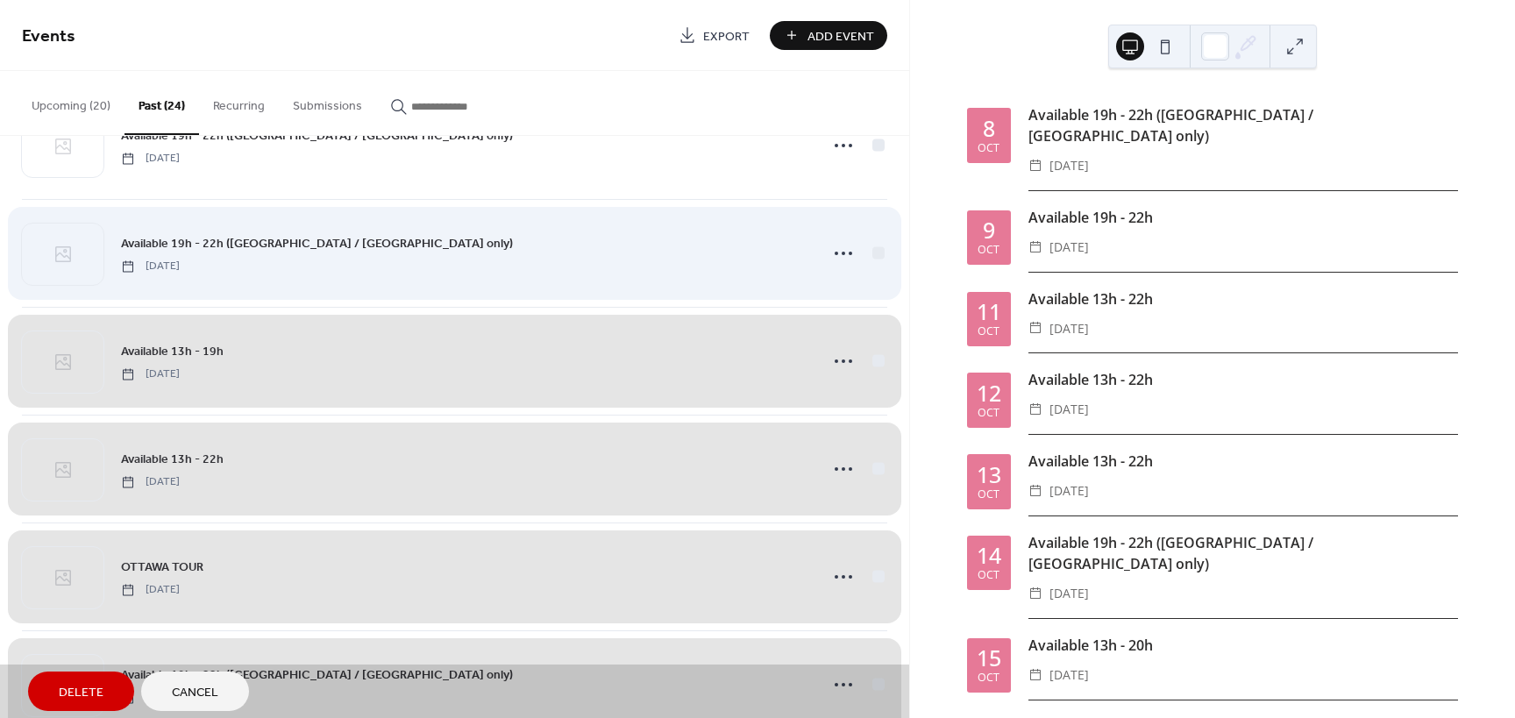
click at [873, 251] on div "Available 19h - 22h ([GEOGRAPHIC_DATA] / [GEOGRAPHIC_DATA] only) [DATE]" at bounding box center [454, 253] width 865 height 108
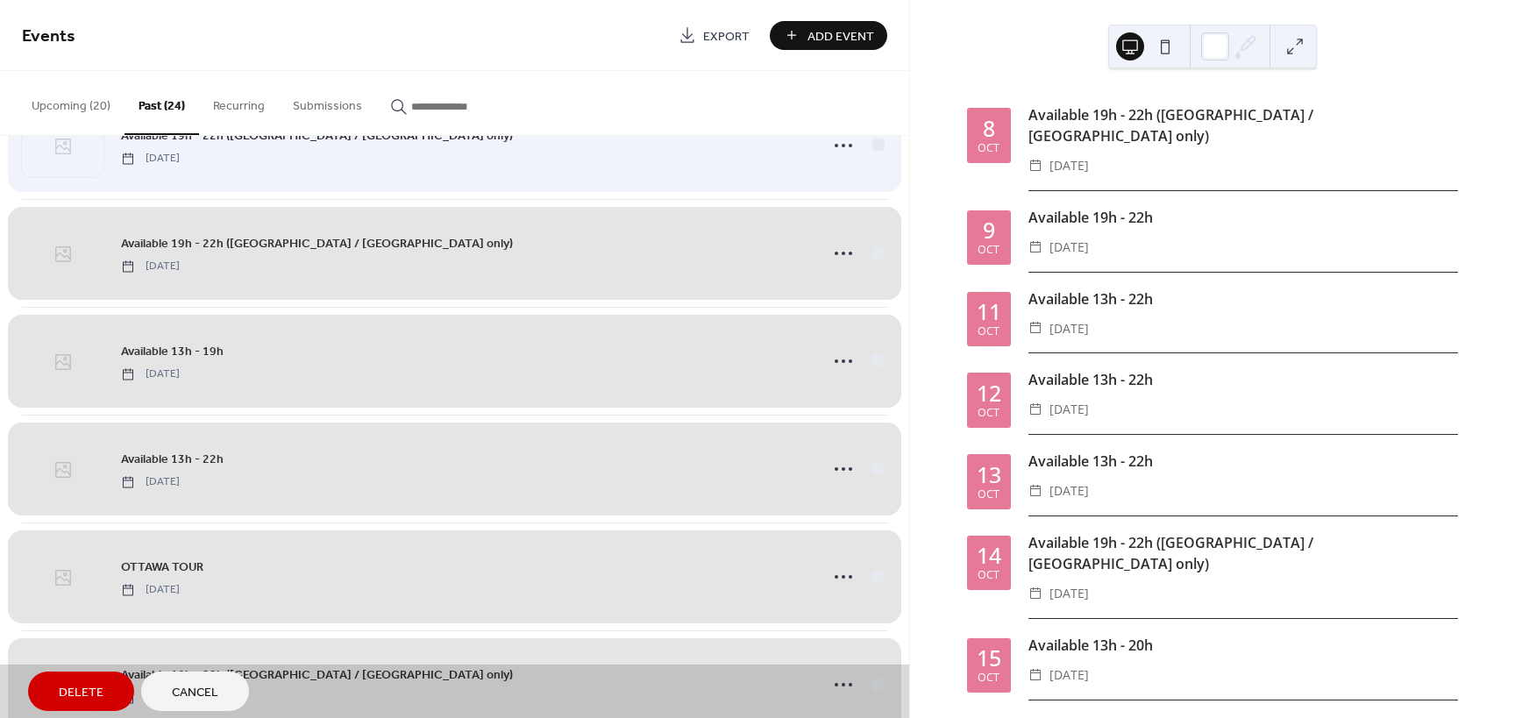
click at [878, 147] on div "Available 19h - 22h ([GEOGRAPHIC_DATA] / [GEOGRAPHIC_DATA] only) [DATE]" at bounding box center [454, 145] width 865 height 107
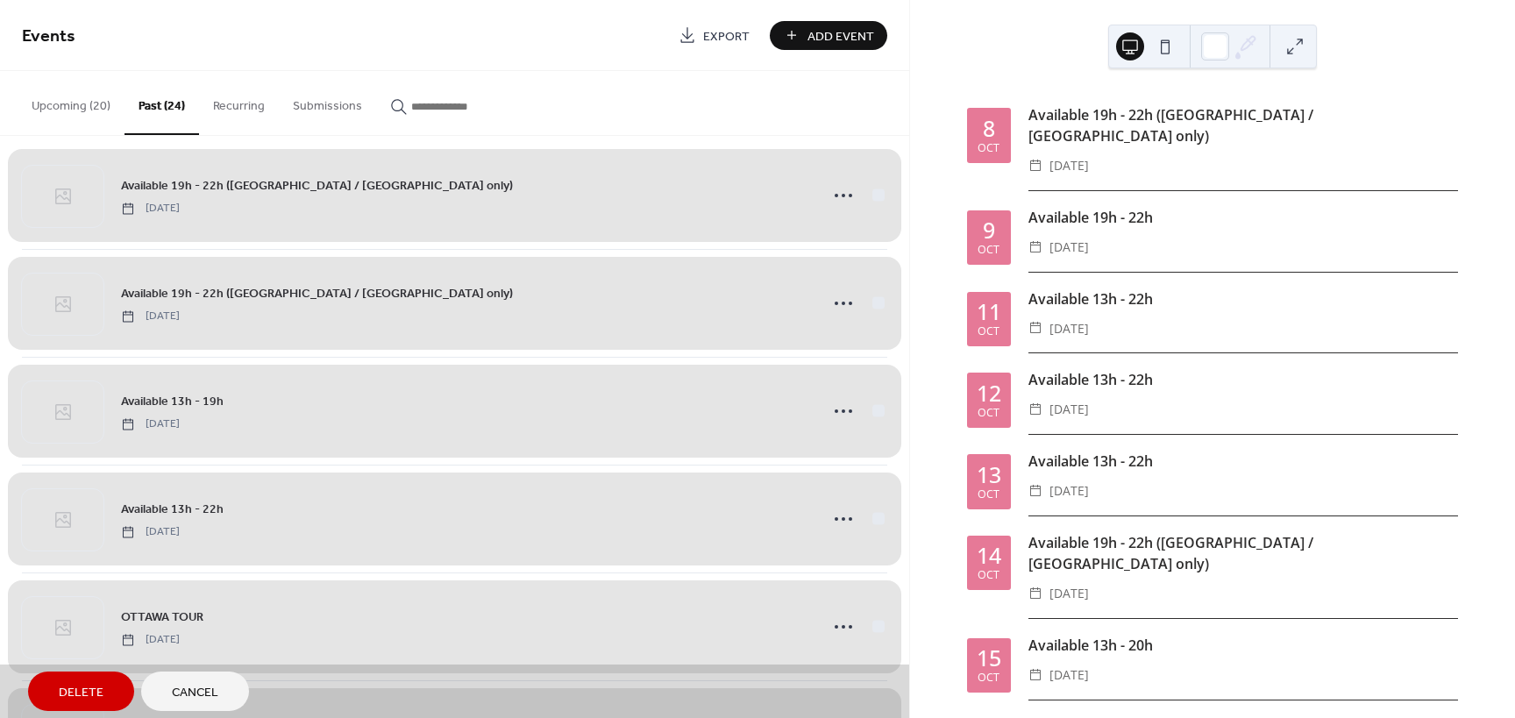
scroll to position [0, 0]
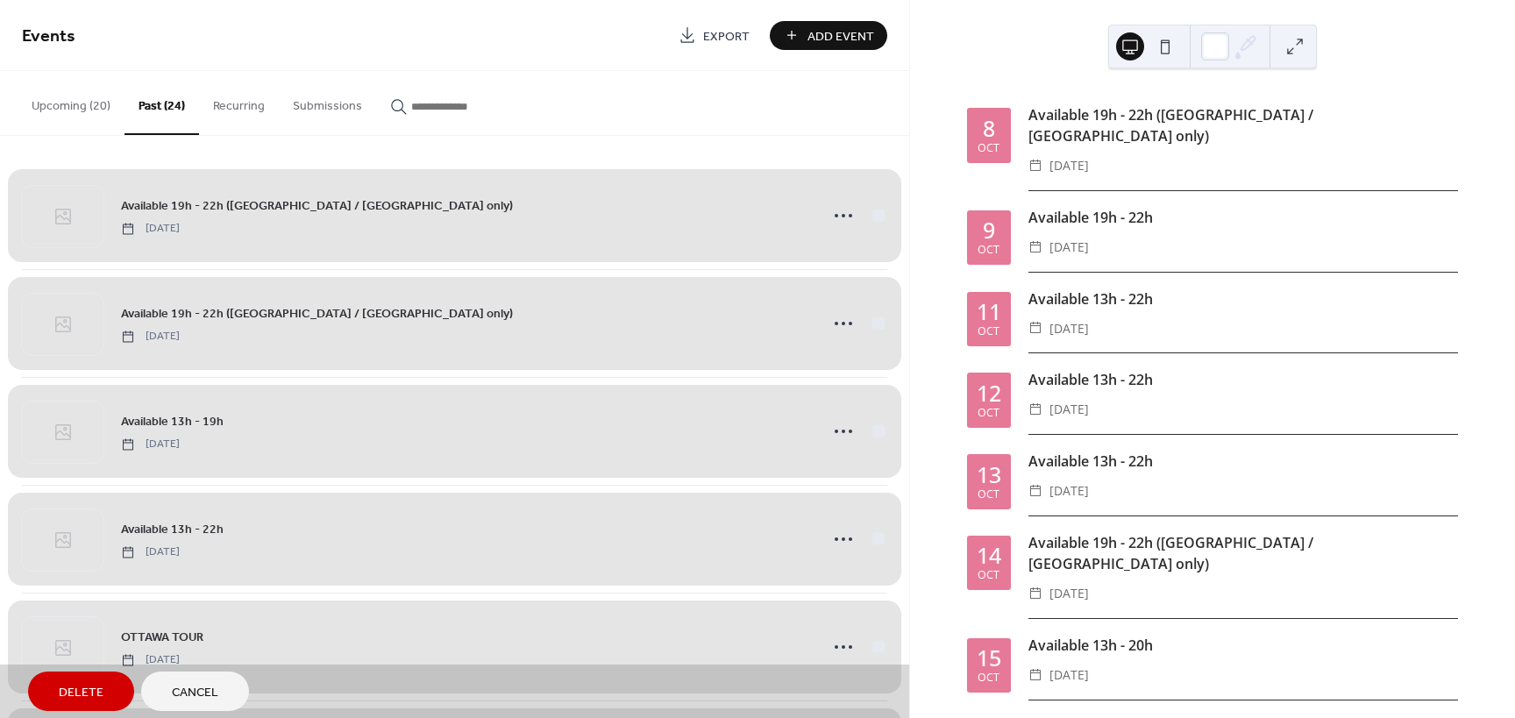
click at [78, 687] on span "Delete" at bounding box center [81, 693] width 45 height 18
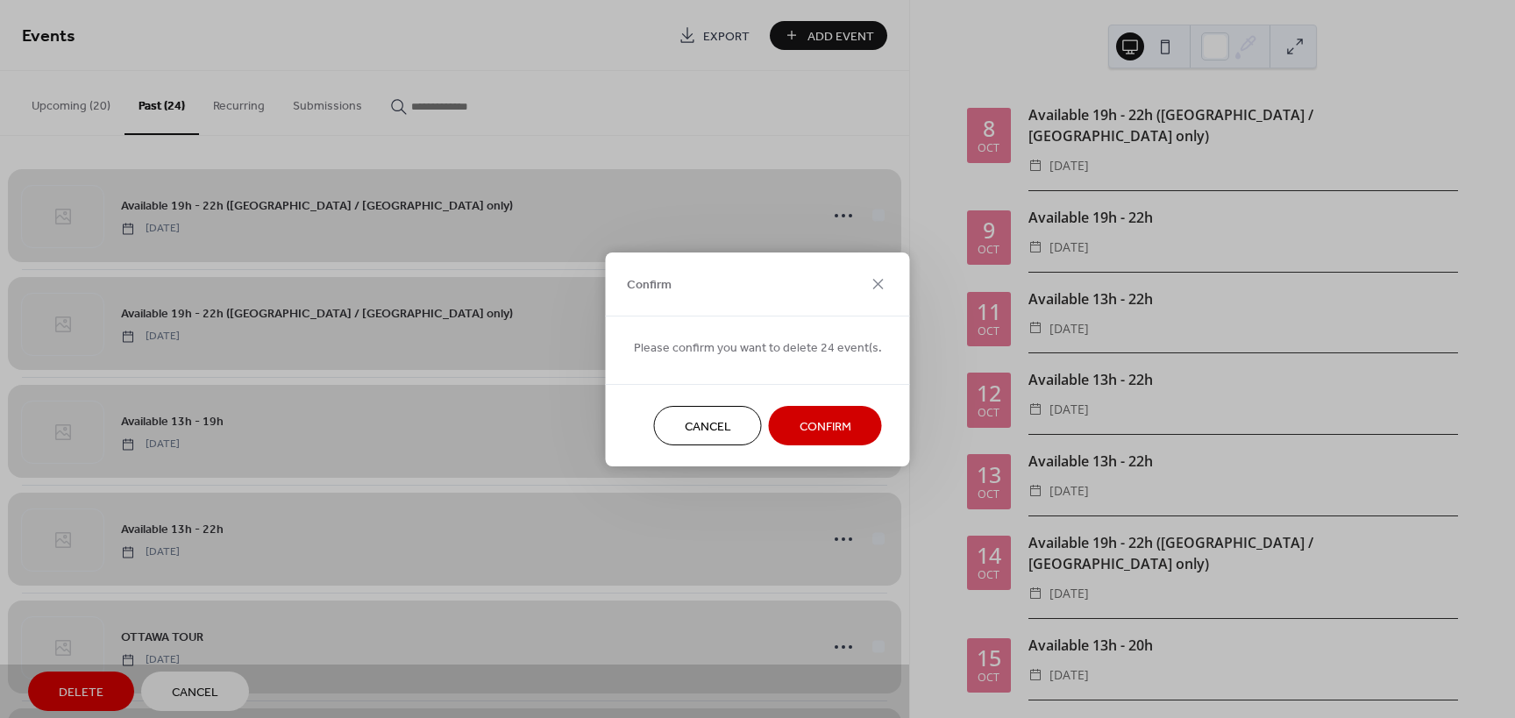
click at [781, 420] on button "Confirm" at bounding box center [825, 425] width 113 height 39
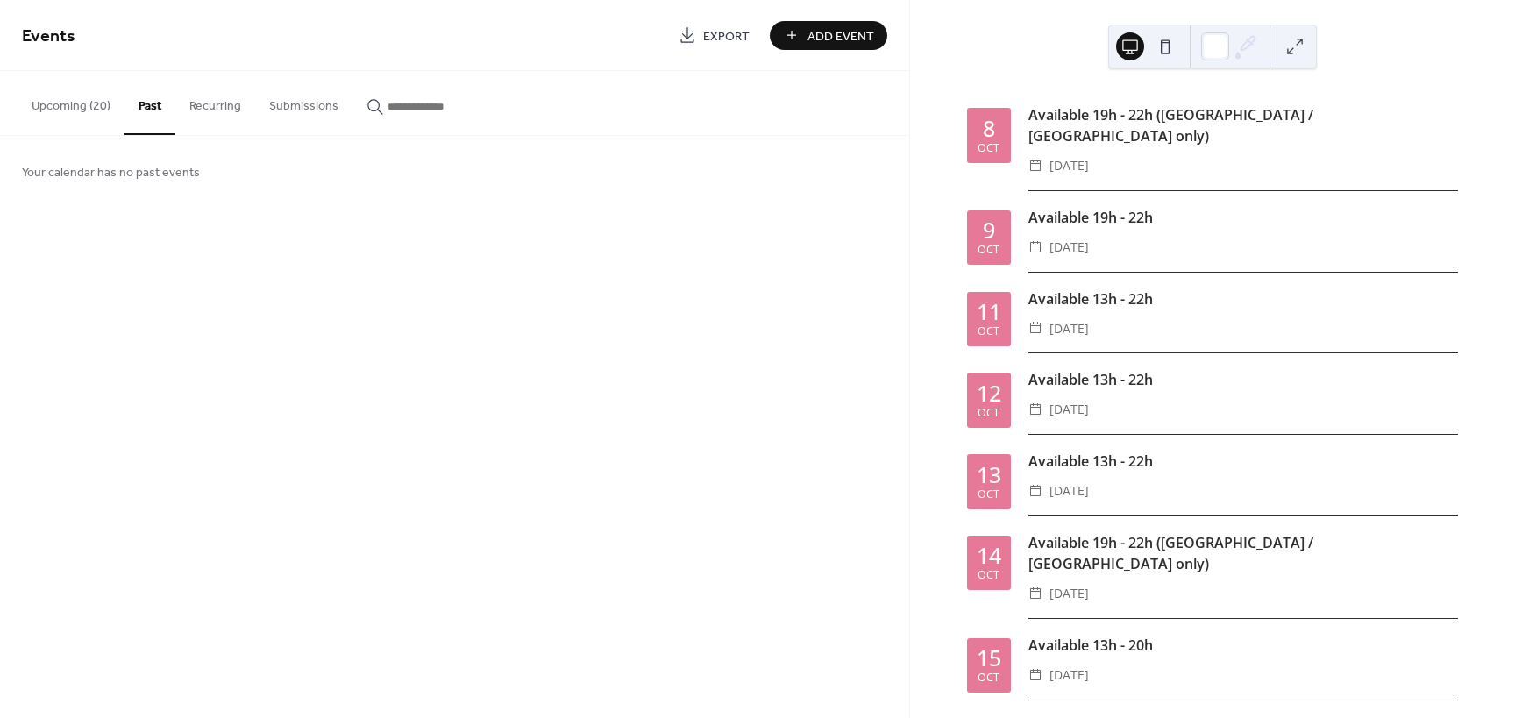
click at [88, 101] on button "Upcoming (20)" at bounding box center [71, 102] width 107 height 62
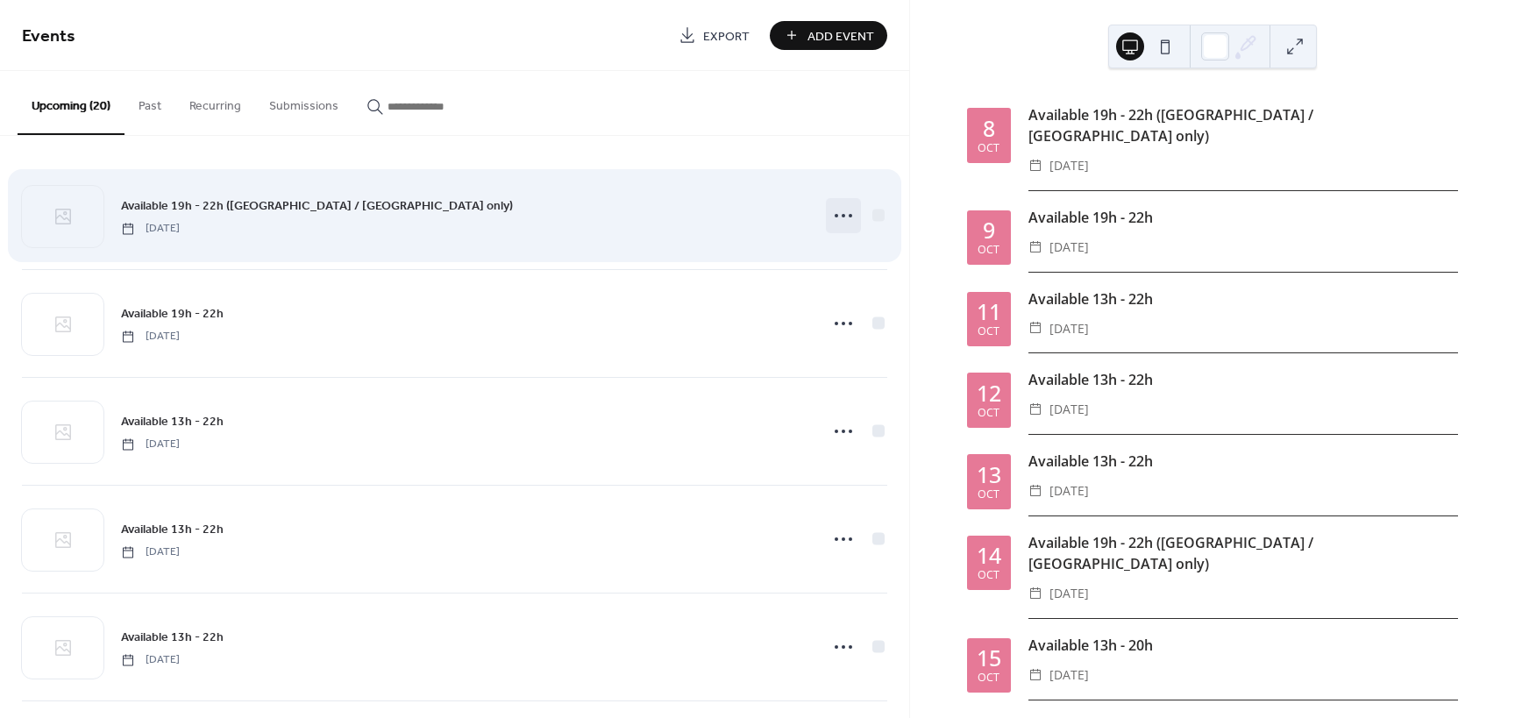
click at [843, 211] on icon at bounding box center [843, 216] width 28 height 28
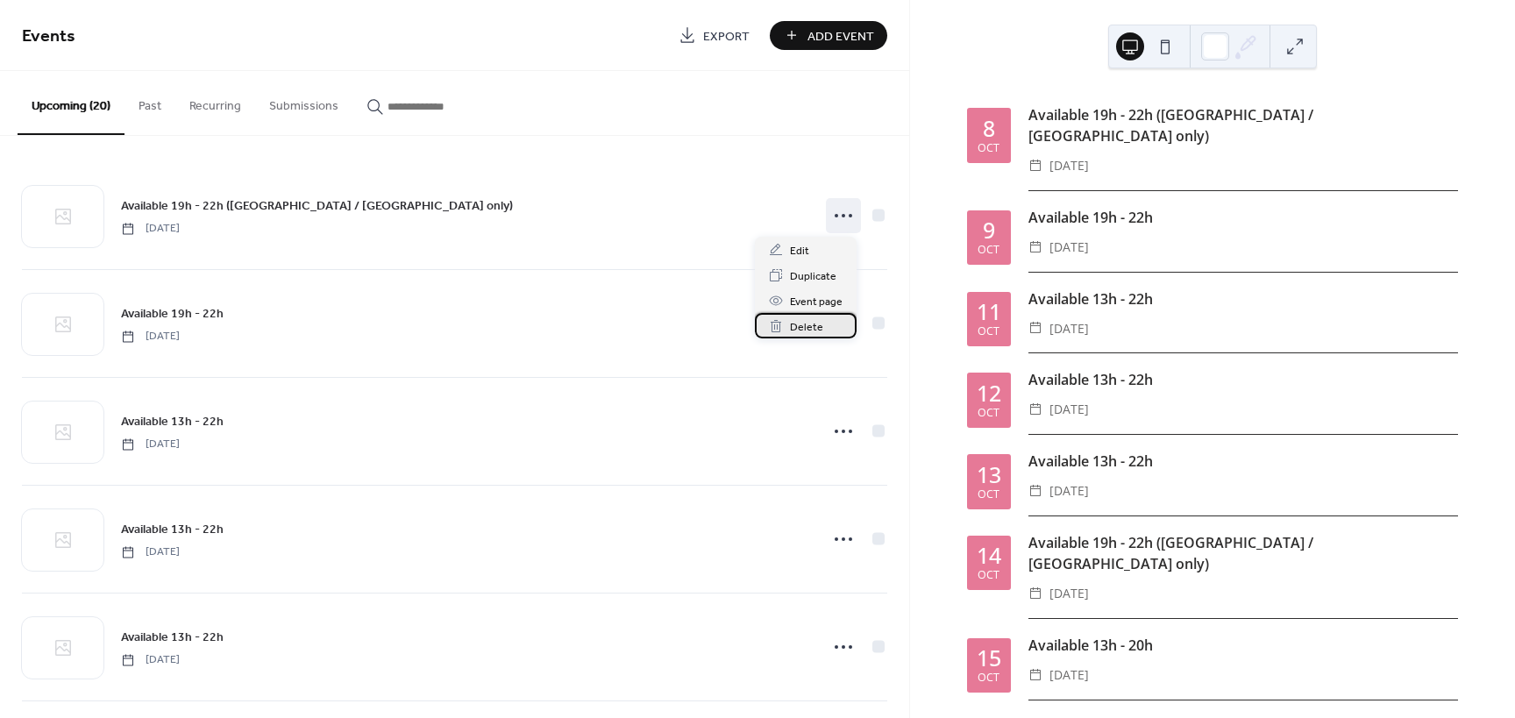
click at [822, 324] on div "Delete" at bounding box center [806, 325] width 102 height 25
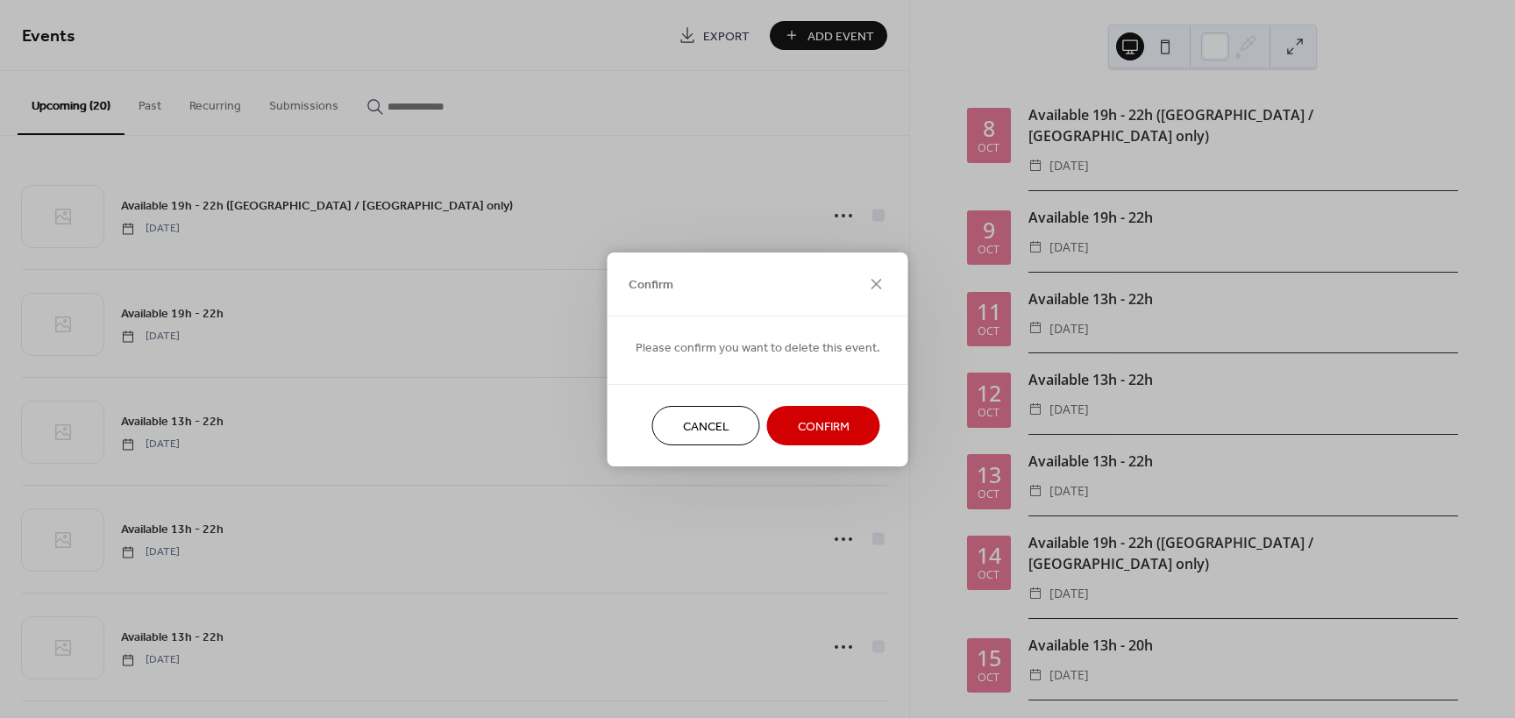
click at [828, 423] on span "Confirm" at bounding box center [824, 426] width 52 height 18
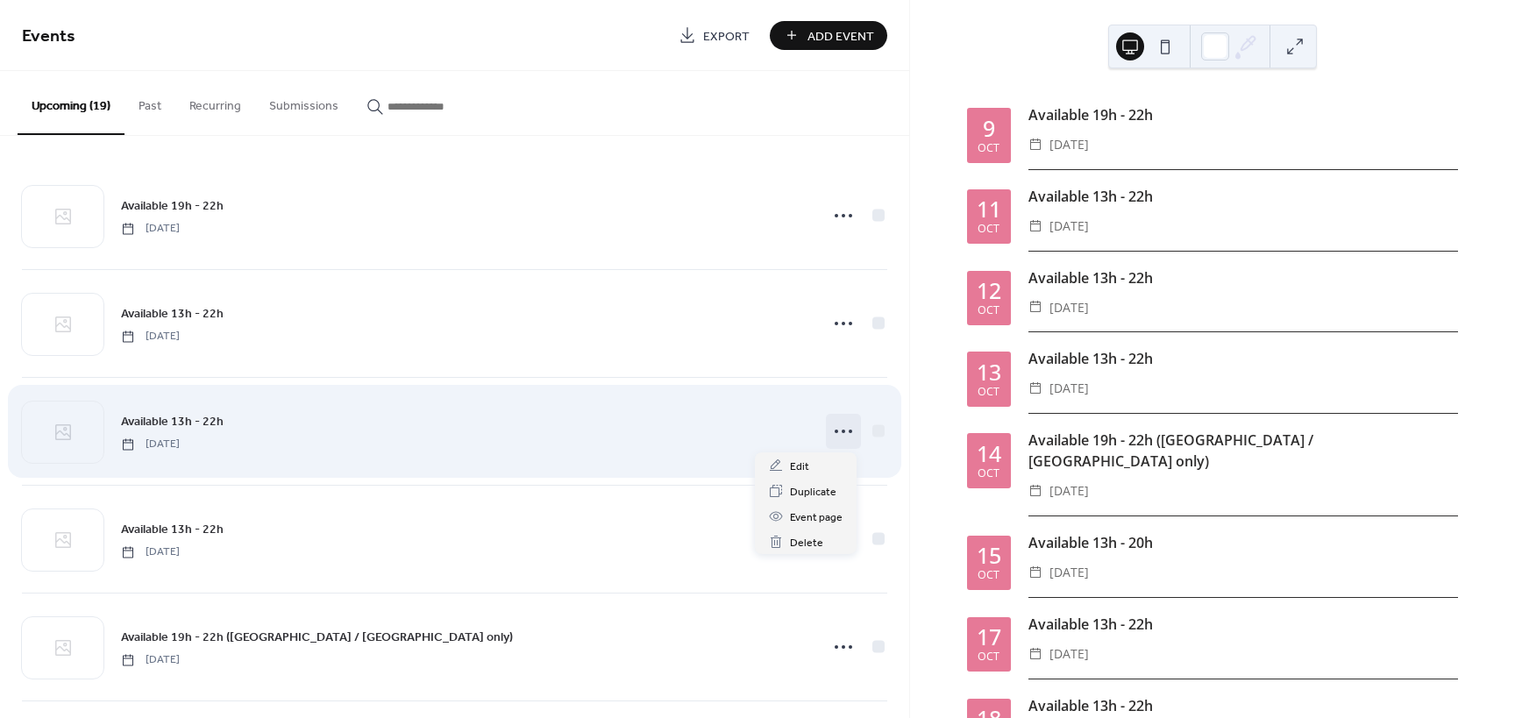
click at [843, 430] on icon at bounding box center [843, 431] width 28 height 28
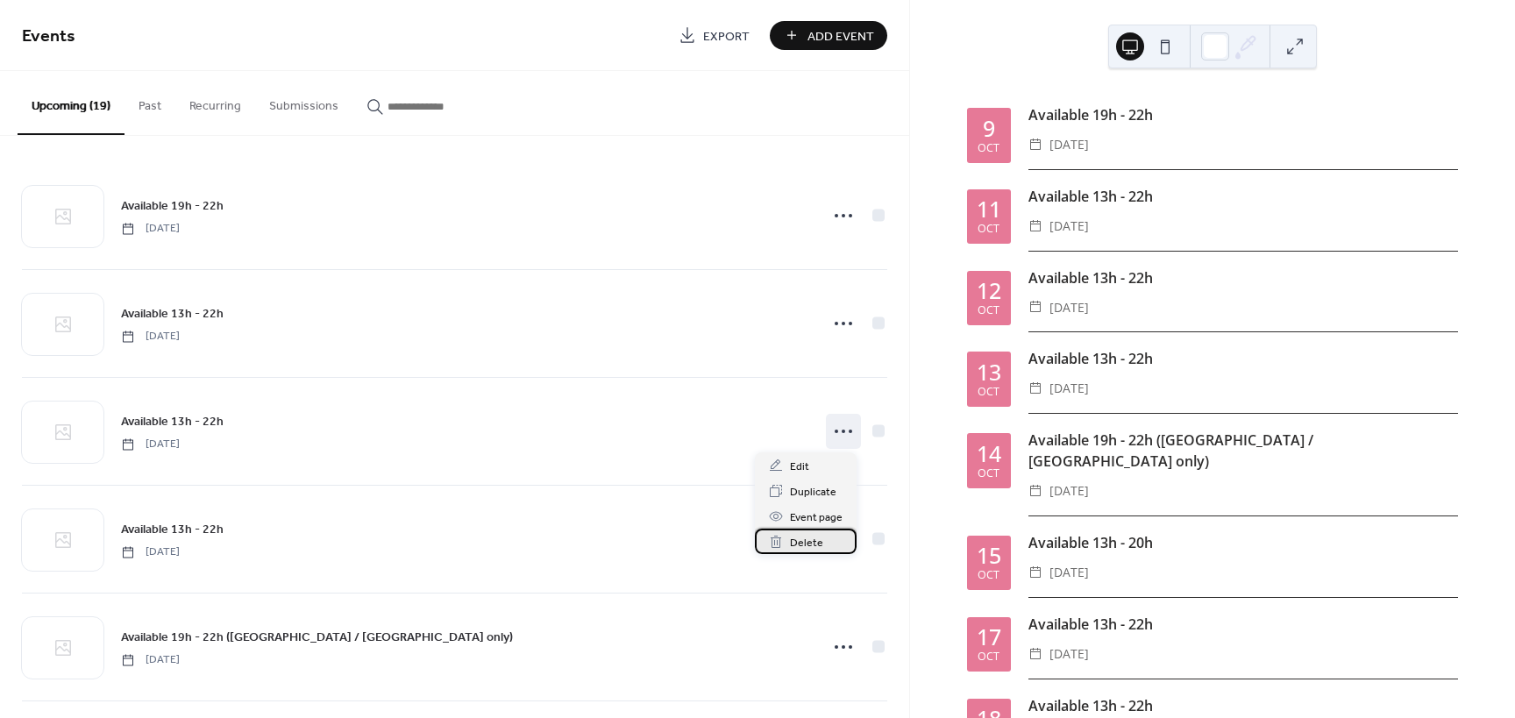
click at [811, 545] on span "Delete" at bounding box center [806, 543] width 33 height 18
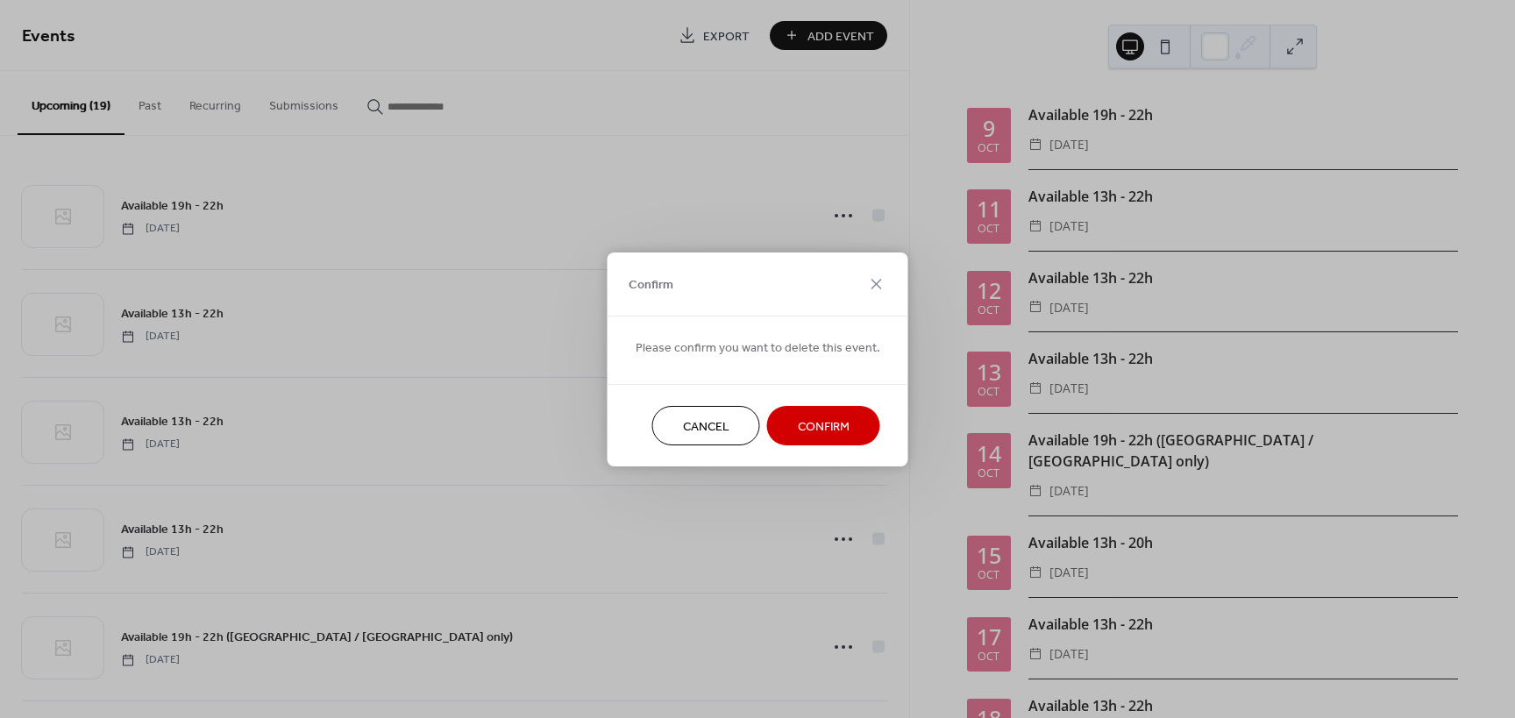
click at [801, 418] on span "Confirm" at bounding box center [824, 426] width 52 height 18
